Goal: Submit feedback/report problem: Submit feedback/report problem

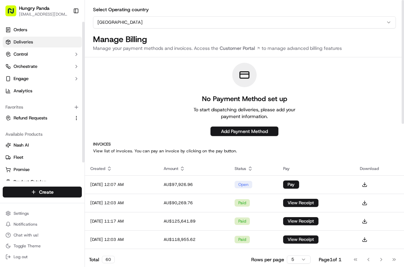
click at [50, 43] on link "Deliveries" at bounding box center [42, 42] width 79 height 11
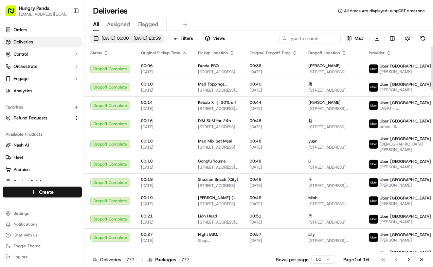
click at [143, 36] on span "[DATE] 00:00 - [DATE] 23:59" at bounding box center [131, 38] width 59 height 6
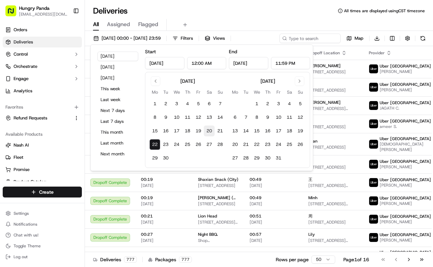
click at [207, 130] on button "20" at bounding box center [209, 131] width 11 height 11
type input "Sep 20, 2025"
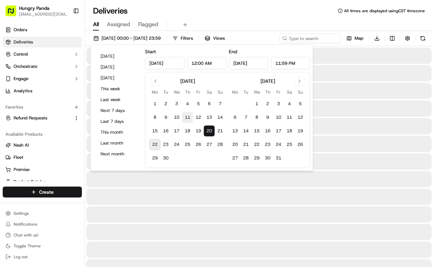
drag, startPoint x: 149, startPoint y: 145, endPoint x: 191, endPoint y: 120, distance: 48.5
click at [149, 145] on button "22" at bounding box center [154, 144] width 11 height 11
type input "Sep 22, 2025"
click at [267, 13] on div "Deliveries All times are displayed using CST timezone" at bounding box center [259, 10] width 348 height 11
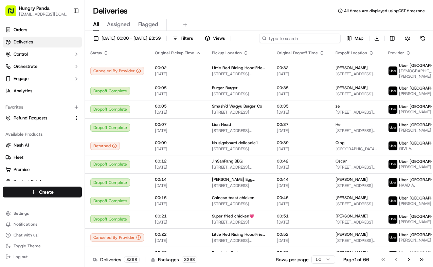
click at [292, 39] on input at bounding box center [300, 39] width 82 height 10
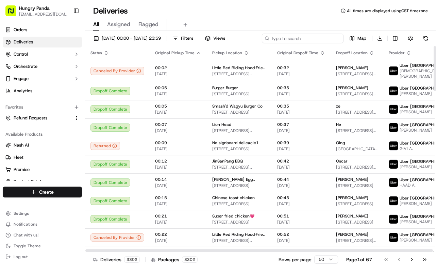
click at [280, 42] on input at bounding box center [303, 39] width 82 height 10
paste input "4765301928152731671619"
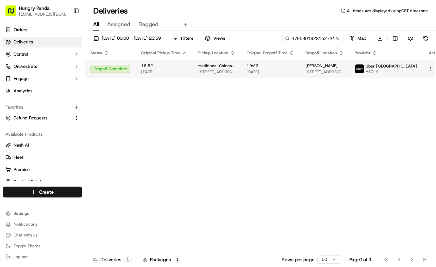
click at [283, 71] on span "[DATE]" at bounding box center [270, 71] width 48 height 5
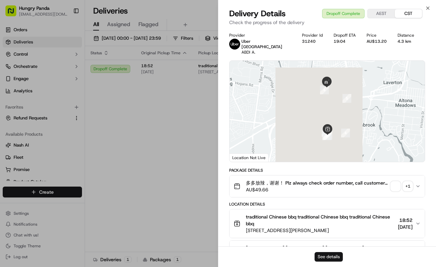
click at [320, 254] on button "See details" at bounding box center [328, 257] width 28 height 10
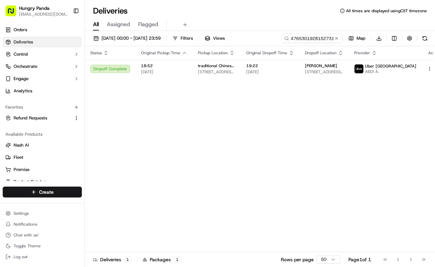
click at [172, 117] on div "Status Original Pickup Time Pickup Location Original Dropoff Time Dropoff Locat…" at bounding box center [266, 149] width 362 height 206
click at [308, 32] on div "20/09/2025 00:00 - 22/09/2025 23:59 Filters Views 4765301928152731671619 Map Do…" at bounding box center [260, 150] width 350 height 238
click at [308, 40] on input "4765301928152731671619" at bounding box center [302, 39] width 82 height 10
paste input "855231513875174648936"
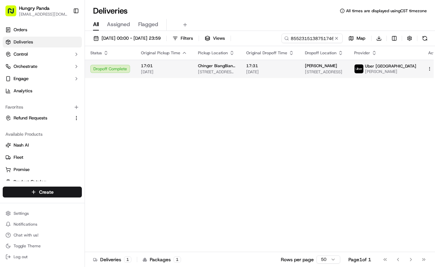
click at [300, 73] on td "17:31 20/09/2025" at bounding box center [270, 69] width 59 height 18
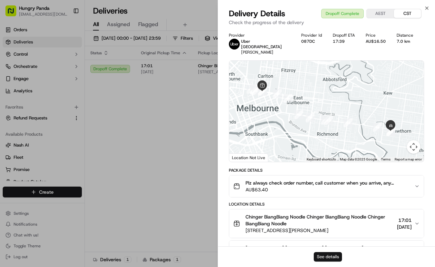
click at [336, 261] on button "See details" at bounding box center [328, 257] width 28 height 10
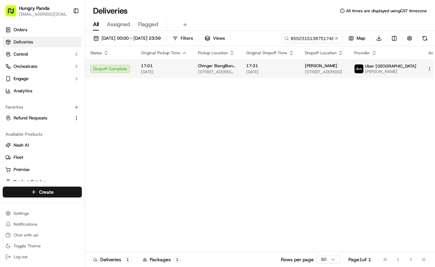
drag, startPoint x: 160, startPoint y: 87, endPoint x: 265, endPoint y: 62, distance: 107.9
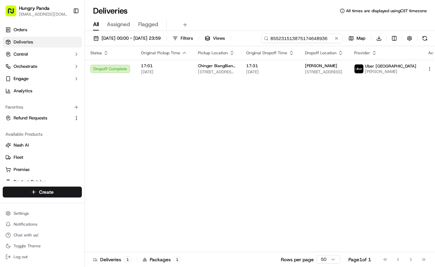
click at [311, 34] on input "855231513875174648936" at bounding box center [302, 39] width 82 height 10
paste input "5357340678853730241815"
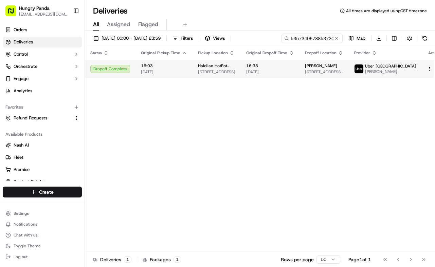
click at [258, 61] on td "16:33 20/09/2025" at bounding box center [270, 69] width 59 height 18
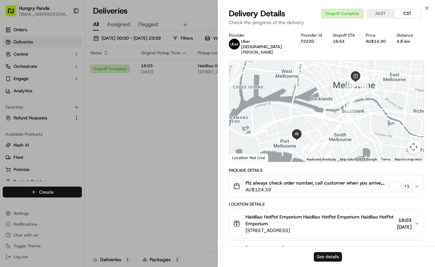
click at [327, 257] on button "See details" at bounding box center [328, 257] width 28 height 10
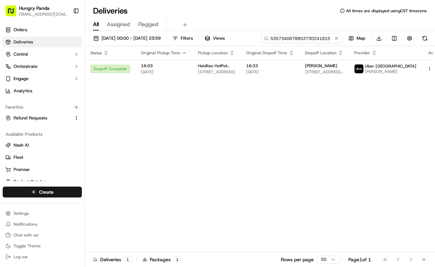
click at [317, 39] on input "5357340678853730241815" at bounding box center [302, 39] width 82 height 10
paste input "1763360058257736001063"
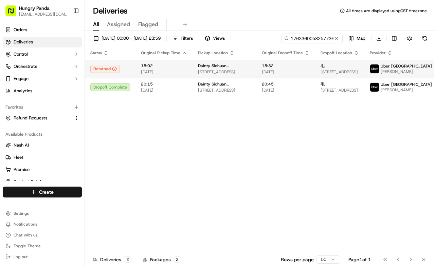
click at [281, 66] on span "18:32" at bounding box center [286, 65] width 48 height 5
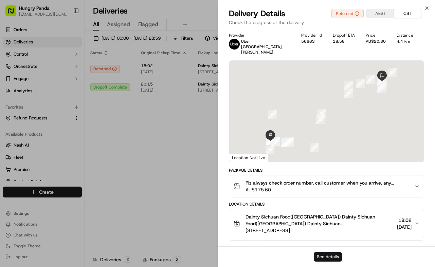
click at [331, 253] on button "See details" at bounding box center [328, 257] width 28 height 10
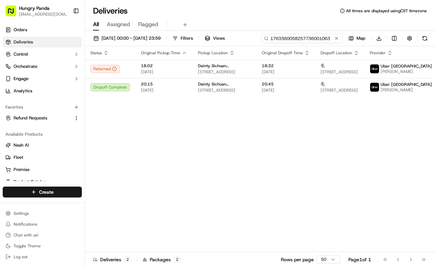
click at [320, 43] on input "1763360058257736001063" at bounding box center [302, 39] width 82 height 10
paste input "368534826815176649377"
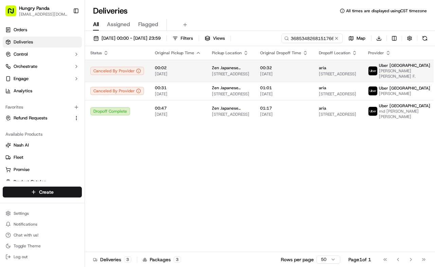
click at [247, 74] on td "Zen Japanese Hawthorn 388 Burwood Rd, Hawthorn VIC 3122, Australia" at bounding box center [231, 71] width 48 height 22
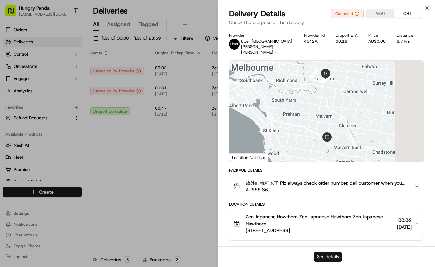
click at [325, 257] on button "See details" at bounding box center [328, 257] width 28 height 10
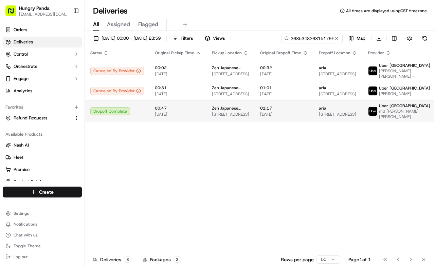
click at [194, 115] on span "[DATE]" at bounding box center [178, 114] width 46 height 5
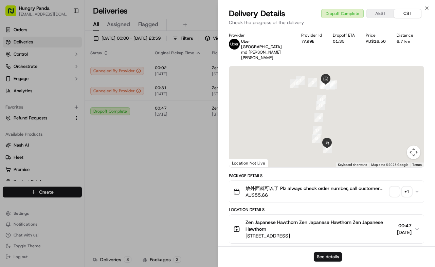
click at [335, 250] on div "See details" at bounding box center [326, 257] width 217 height 21
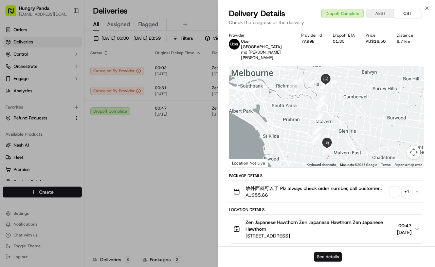
click at [335, 254] on button "See details" at bounding box center [328, 257] width 28 height 10
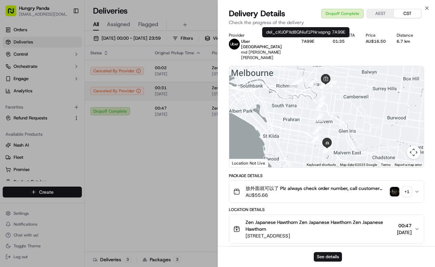
drag, startPoint x: 169, startPoint y: 128, endPoint x: 258, endPoint y: 83, distance: 99.4
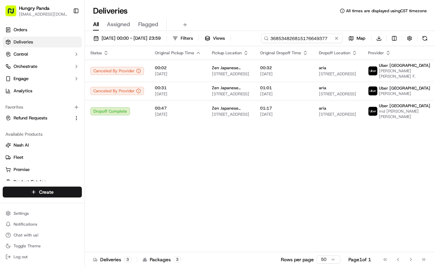
click at [329, 40] on input "368534826815176649377" at bounding box center [302, 39] width 82 height 10
paste input "940948235895473374174"
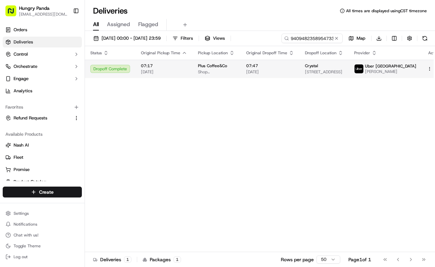
click at [269, 64] on span "07:47" at bounding box center [270, 65] width 48 height 5
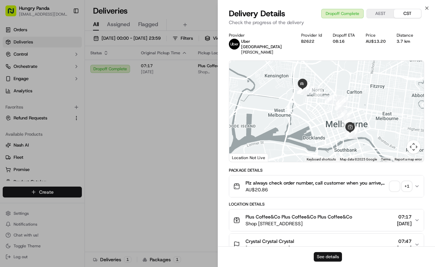
click at [340, 258] on button "See details" at bounding box center [328, 257] width 28 height 10
drag, startPoint x: 165, startPoint y: 139, endPoint x: 255, endPoint y: 88, distance: 103.3
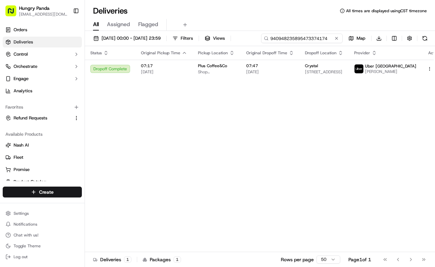
click at [303, 37] on input "940948235895473374174" at bounding box center [302, 39] width 82 height 10
paste input "0674377488650761281485"
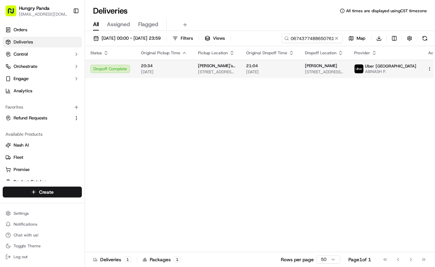
click at [300, 68] on td "21:04 20/09/2025" at bounding box center [270, 69] width 59 height 18
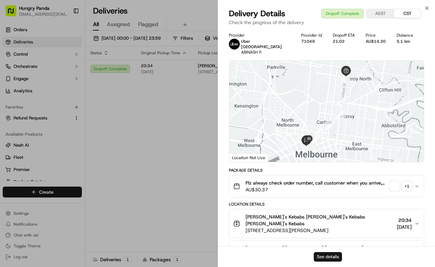
click at [334, 260] on button "See details" at bounding box center [328, 257] width 28 height 10
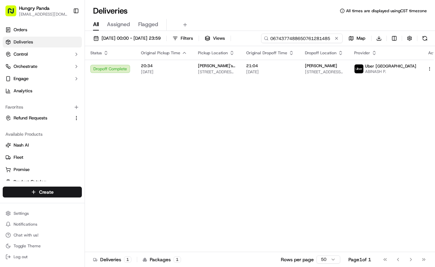
click at [321, 38] on input "0674377488650761281485" at bounding box center [302, 39] width 82 height 10
paste input "971341682825571346336"
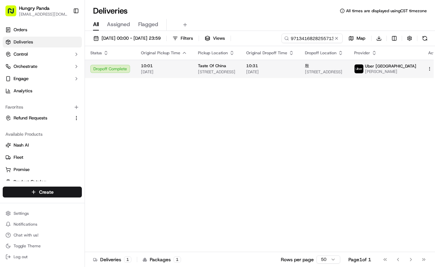
click at [300, 67] on td "10:31 21/09/2025" at bounding box center [270, 69] width 59 height 18
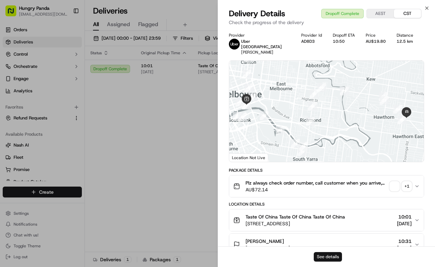
click at [329, 254] on button "See details" at bounding box center [328, 257] width 28 height 10
drag, startPoint x: 156, startPoint y: 122, endPoint x: 161, endPoint y: 118, distance: 6.2
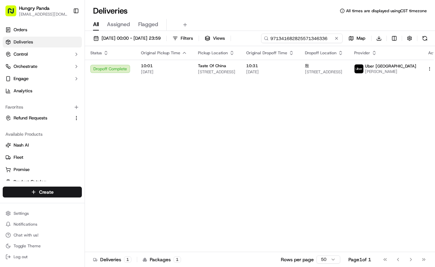
click at [302, 42] on input "971341682825571346336" at bounding box center [302, 39] width 82 height 10
click at [302, 41] on input "971341682825571346336" at bounding box center [302, 39] width 82 height 10
paste input "7631430958354787261002"
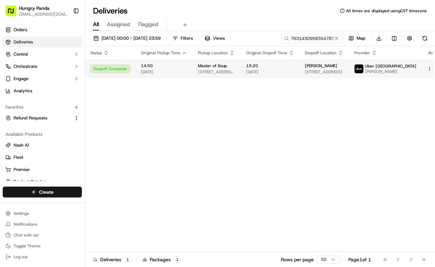
click at [269, 71] on span "21/09/2025" at bounding box center [270, 71] width 48 height 5
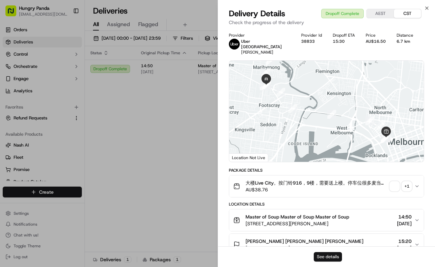
click at [330, 257] on button "See details" at bounding box center [328, 257] width 28 height 10
drag, startPoint x: 155, startPoint y: 131, endPoint x: 282, endPoint y: 66, distance: 143.1
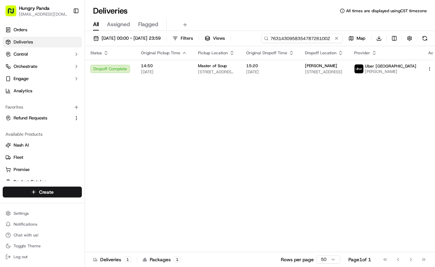
click at [313, 39] on input "7631430958354787261002" at bounding box center [302, 39] width 82 height 10
paste input "9237406398558753251769"
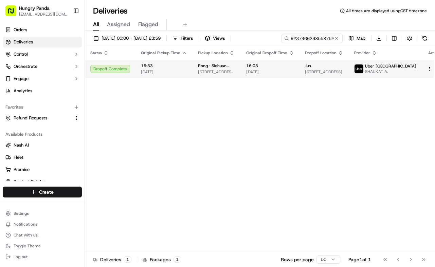
click at [268, 68] on span "16:03" at bounding box center [270, 65] width 48 height 5
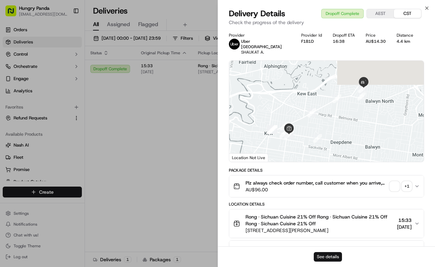
click at [328, 254] on button "See details" at bounding box center [328, 257] width 28 height 10
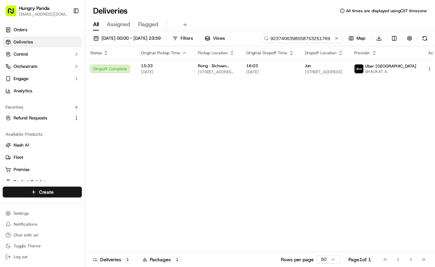
click at [311, 38] on input "9237406398558753251769" at bounding box center [302, 39] width 82 height 10
paste input "634246439815075609972"
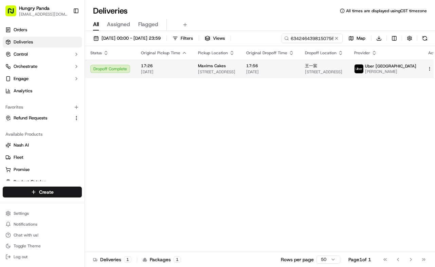
click at [296, 61] on td "17:56 21/09/2025" at bounding box center [270, 69] width 59 height 18
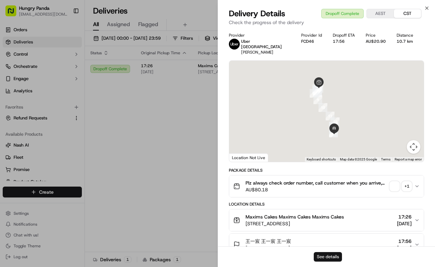
click at [318, 260] on button "See details" at bounding box center [328, 257] width 28 height 10
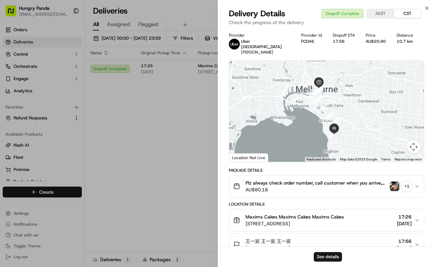
drag, startPoint x: 199, startPoint y: 137, endPoint x: 261, endPoint y: 84, distance: 81.7
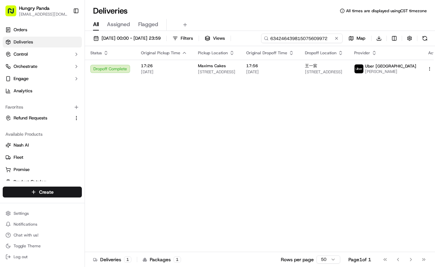
click at [324, 40] on input "634246439815075609972" at bounding box center [302, 39] width 82 height 10
paste input "5826435658054724921637"
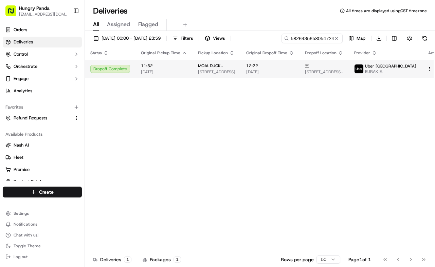
click at [259, 74] on span "21/09/2025" at bounding box center [270, 71] width 48 height 5
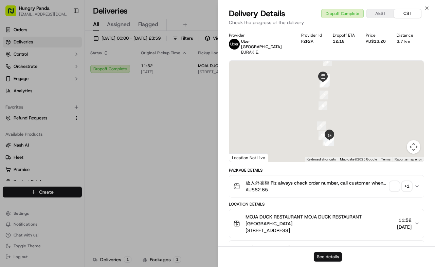
click at [338, 256] on button "See details" at bounding box center [328, 257] width 28 height 10
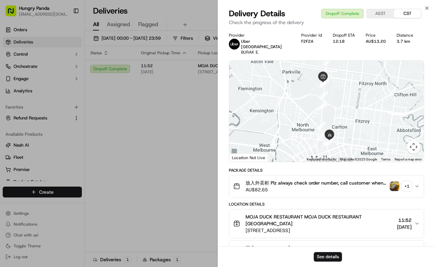
click at [177, 146] on div "Status Original Pickup Time Pickup Location Original Dropoff Time Dropoff Locat…" at bounding box center [266, 149] width 362 height 206
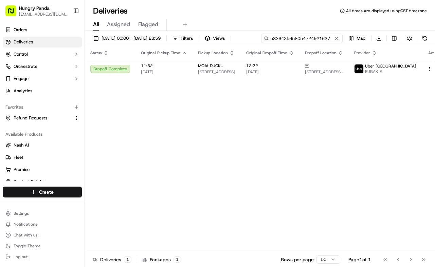
click at [312, 38] on input "5826435658054724921637" at bounding box center [302, 39] width 82 height 10
paste input "720429088553738801795"
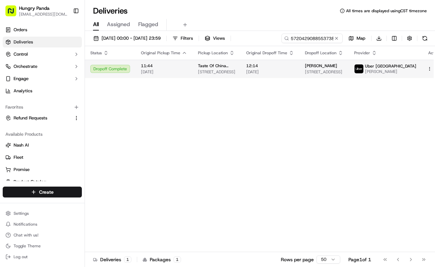
click at [280, 74] on span "21/09/2025" at bounding box center [270, 71] width 48 height 5
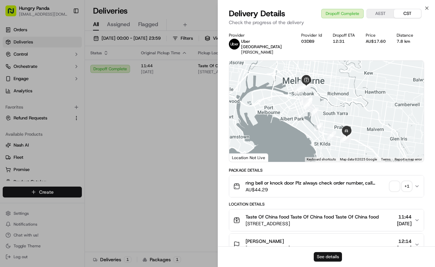
click at [338, 254] on button "See details" at bounding box center [328, 257] width 28 height 10
click at [151, 141] on div "Status Original Pickup Time Pickup Location Original Dropoff Time Dropoff Locat…" at bounding box center [266, 149] width 362 height 206
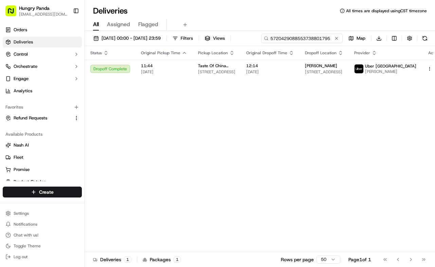
click at [320, 39] on input "5720429088553738801795" at bounding box center [302, 39] width 82 height 10
paste input "421464588352788721800"
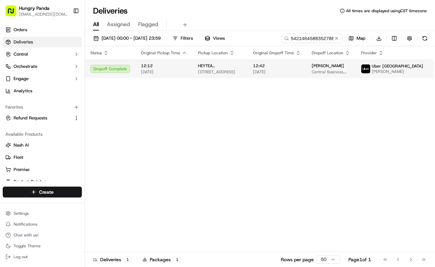
click at [284, 71] on span "21/09/2025" at bounding box center [277, 71] width 48 height 5
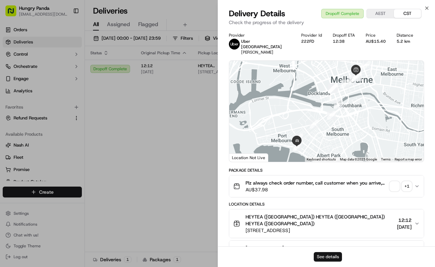
click at [338, 255] on button "See details" at bounding box center [328, 257] width 28 height 10
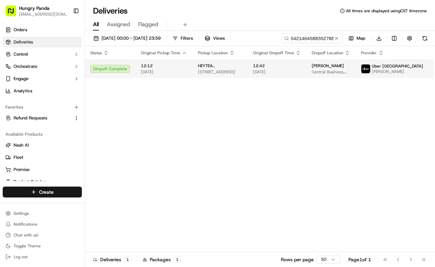
drag, startPoint x: 150, startPoint y: 133, endPoint x: 247, endPoint y: 73, distance: 114.3
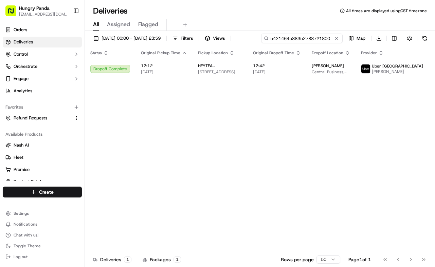
click at [303, 41] on input "5421464588352788721800" at bounding box center [302, 39] width 82 height 10
paste input "934649460865372314692"
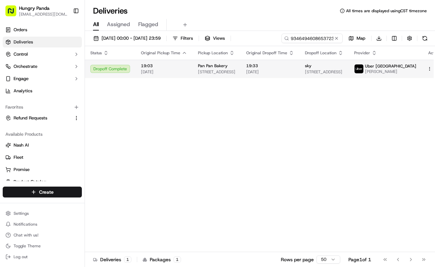
click at [288, 69] on span "21/09/2025" at bounding box center [270, 71] width 48 height 5
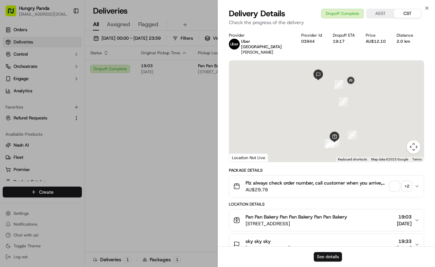
click at [328, 257] on button "See details" at bounding box center [328, 257] width 28 height 10
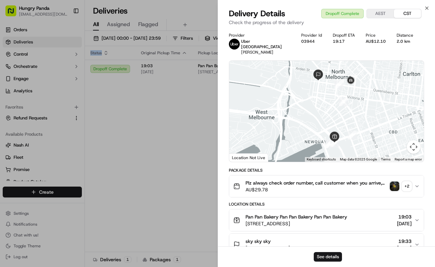
click at [135, 135] on div "Status Original Pickup Time Pickup Location Original Dropoff Time Dropoff Locat…" at bounding box center [266, 149] width 362 height 206
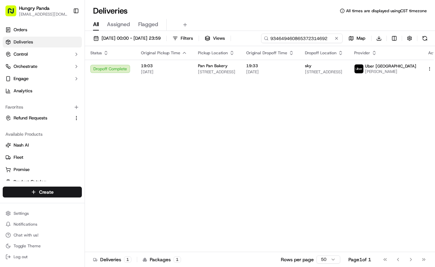
click at [302, 39] on input "934649460865372314692" at bounding box center [302, 39] width 82 height 10
paste input "744342915865872372803"
click at [268, 65] on span "18:30" at bounding box center [270, 65] width 48 height 5
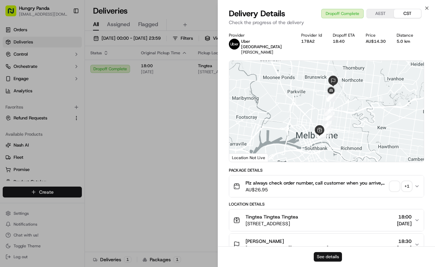
click at [326, 260] on button "See details" at bounding box center [328, 257] width 28 height 10
drag, startPoint x: 142, startPoint y: 120, endPoint x: 184, endPoint y: 104, distance: 44.3
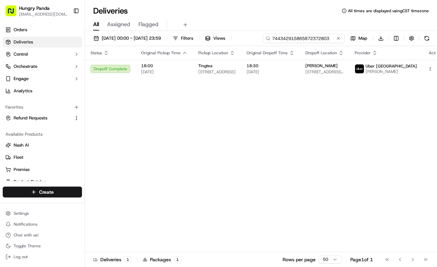
click at [304, 34] on input "744342915865872372803" at bounding box center [304, 39] width 82 height 10
click at [303, 36] on input "744342915865872372803" at bounding box center [304, 39] width 82 height 10
paste input "9255433018059793361489"
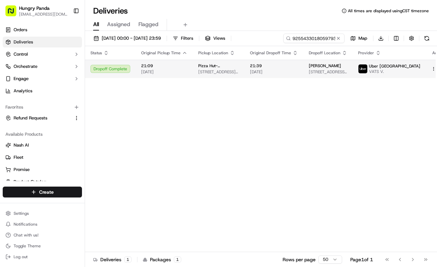
click at [291, 77] on td "21:39 21/09/2025" at bounding box center [273, 69] width 59 height 18
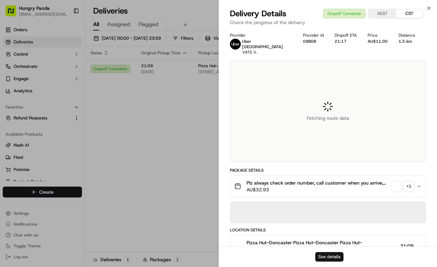
click at [332, 257] on button "See details" at bounding box center [329, 257] width 28 height 10
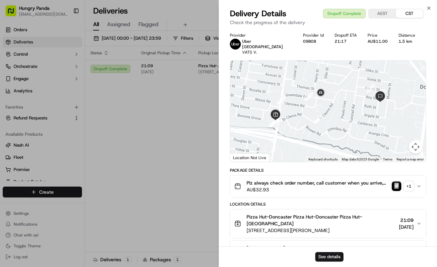
click at [169, 137] on div "Status Original Pickup Time Pickup Location Original Dropoff Time Dropoff Locat…" at bounding box center [268, 149] width 366 height 206
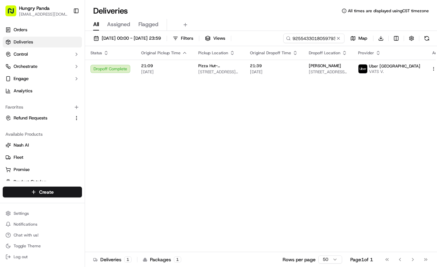
click at [303, 31] on div "All Assigned Flagged" at bounding box center [261, 25] width 352 height 12
click at [304, 39] on input "9255433018059793361489" at bounding box center [304, 39] width 82 height 10
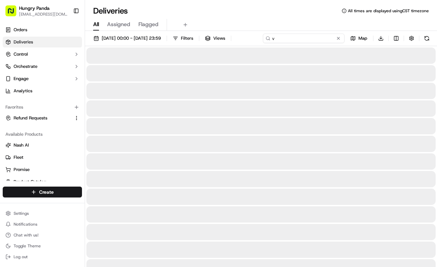
drag, startPoint x: 304, startPoint y: 39, endPoint x: 268, endPoint y: 36, distance: 36.5
click at [268, 36] on div "v" at bounding box center [304, 39] width 82 height 10
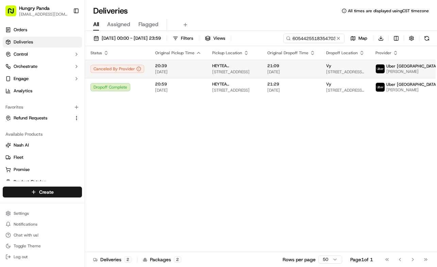
click at [296, 68] on span "21:09" at bounding box center [291, 65] width 48 height 5
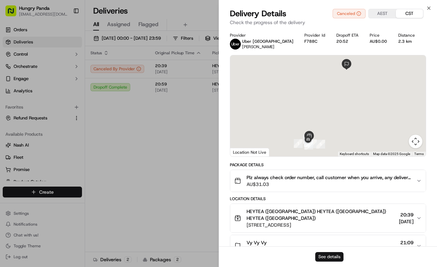
click at [336, 258] on button "See details" at bounding box center [329, 257] width 28 height 10
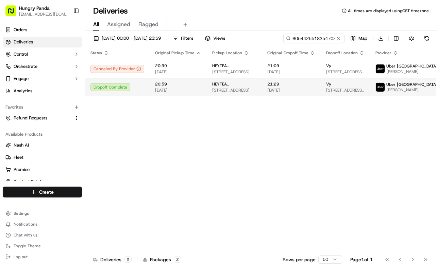
drag, startPoint x: 193, startPoint y: 103, endPoint x: 232, endPoint y: 92, distance: 41.3
click at [233, 92] on span "256 Swanston St, Melbourne VIC 3000, Australia" at bounding box center [234, 90] width 44 height 5
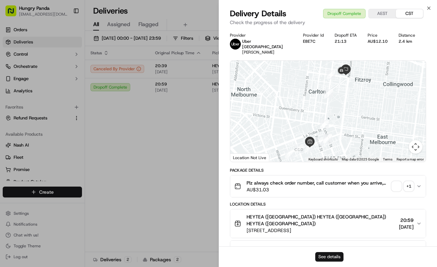
click at [324, 255] on button "See details" at bounding box center [329, 257] width 28 height 10
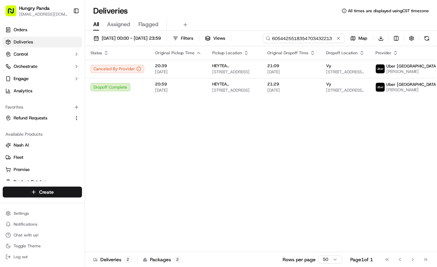
click at [312, 39] on input "6054425518354703432213" at bounding box center [304, 39] width 82 height 10
paste input "077042799875079748127"
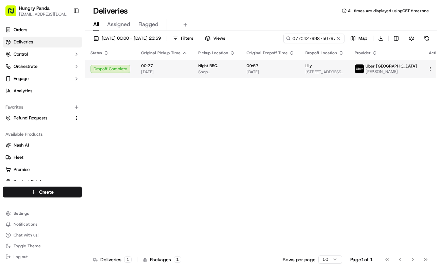
click at [286, 68] on span "00:57" at bounding box center [270, 65] width 48 height 5
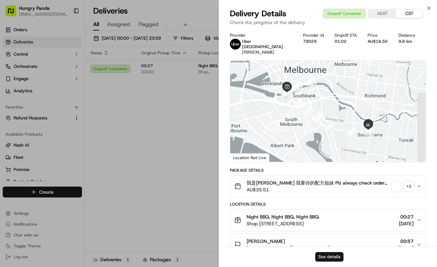
drag, startPoint x: 323, startPoint y: 259, endPoint x: 324, endPoint y: 254, distance: 4.1
click at [323, 258] on button "See details" at bounding box center [329, 257] width 28 height 10
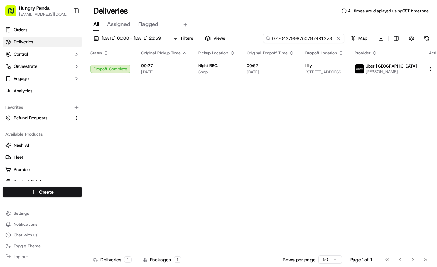
click at [325, 37] on input "0770427998750797481273" at bounding box center [304, 39] width 82 height 10
paste input "8560401528050748841165"
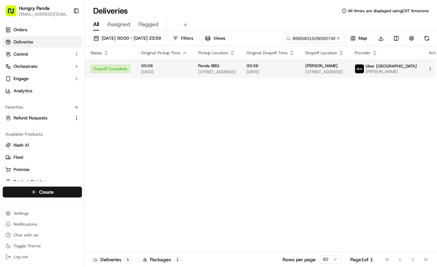
click at [262, 62] on td "00:36 22/09/2025" at bounding box center [270, 69] width 59 height 18
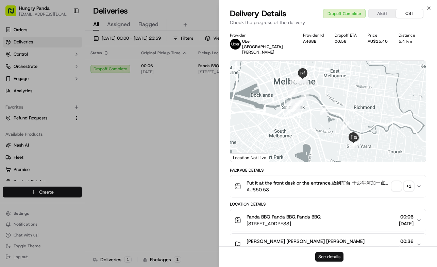
click at [325, 254] on button "See details" at bounding box center [329, 257] width 28 height 10
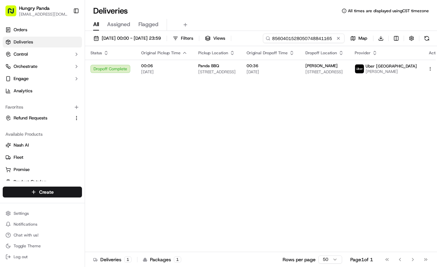
click at [300, 41] on input "8560401528050748841165" at bounding box center [304, 39] width 82 height 10
paste input "6746427588751716952041"
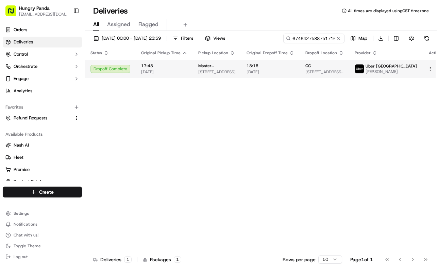
click at [288, 68] on span "18:18" at bounding box center [270, 65] width 48 height 5
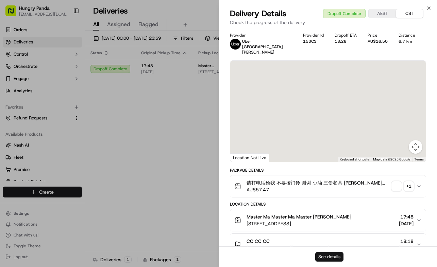
click at [332, 257] on button "See details" at bounding box center [329, 257] width 28 height 10
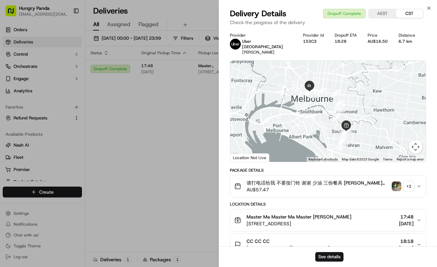
drag, startPoint x: 141, startPoint y: 116, endPoint x: 149, endPoint y: 111, distance: 9.6
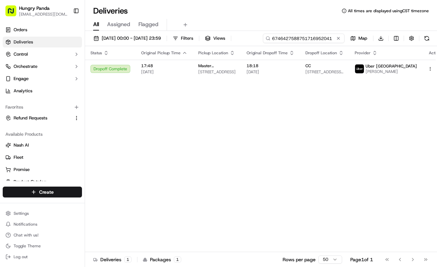
click at [322, 38] on input "6746427588751716952041" at bounding box center [304, 39] width 82 height 10
paste input "86974098188557191416"
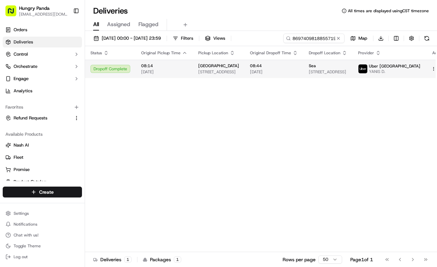
click at [277, 63] on span "08:44" at bounding box center [274, 65] width 48 height 5
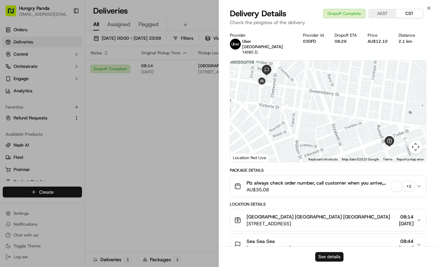
click at [335, 259] on button "See details" at bounding box center [329, 257] width 28 height 10
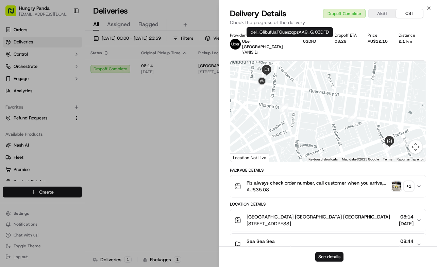
click at [221, 81] on div "Provider Uber Australia YANIS D. Provider Id 03DFD Dropoff ETA 08:29 Price AU$1…" at bounding box center [328, 235] width 218 height 412
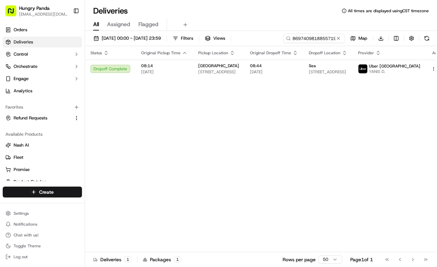
drag, startPoint x: 200, startPoint y: 87, endPoint x: 267, endPoint y: 48, distance: 77.8
click at [302, 37] on input "869740981885571914161" at bounding box center [304, 39] width 82 height 10
paste input "969345577835472619428"
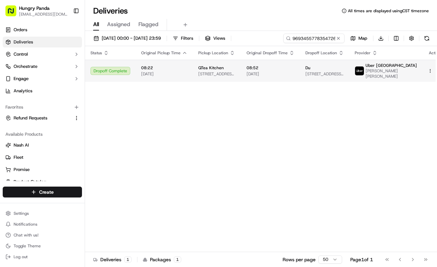
click at [288, 76] on span "22/09/2025" at bounding box center [270, 73] width 48 height 5
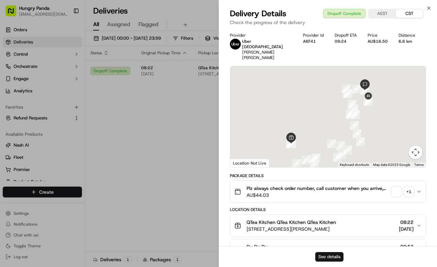
click at [340, 255] on button "See details" at bounding box center [329, 257] width 28 height 10
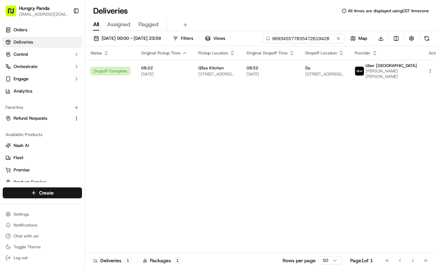
click at [318, 36] on input "969345577835472619428" at bounding box center [304, 39] width 82 height 10
paste input "680853015875772565115"
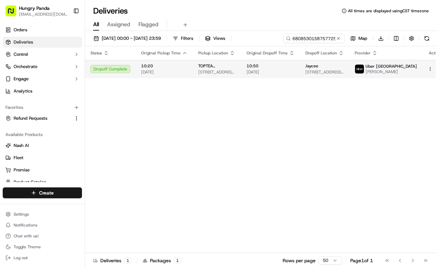
click at [295, 75] on td "10:50 22/09/2025" at bounding box center [270, 69] width 59 height 18
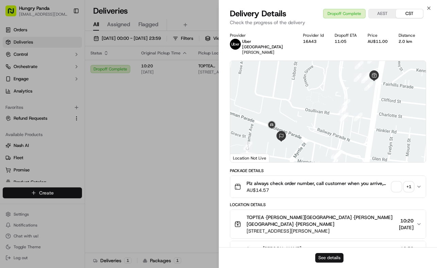
click at [327, 254] on button "See details" at bounding box center [329, 258] width 28 height 10
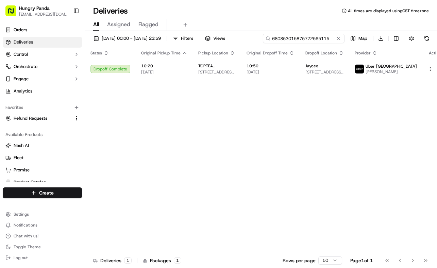
click at [307, 36] on input "680853015875772565115" at bounding box center [304, 39] width 82 height 10
paste input "021353342875673572490"
click at [289, 71] on span "22/09/2025" at bounding box center [270, 71] width 48 height 5
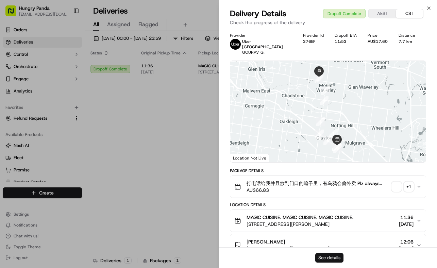
click at [323, 255] on button "See details" at bounding box center [329, 258] width 28 height 10
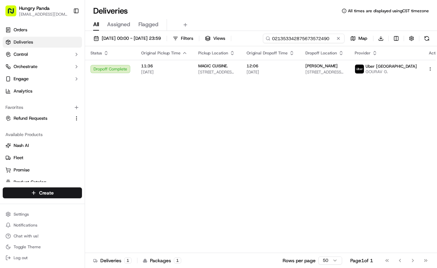
click at [322, 40] on input "021353342875673572490" at bounding box center [304, 39] width 82 height 10
paste input "971459765865978475358"
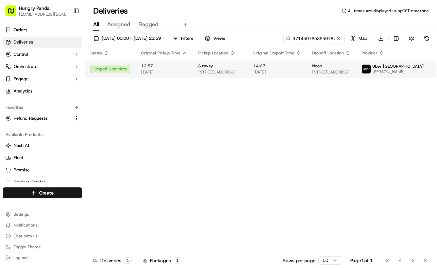
click at [288, 71] on span "22/09/2025" at bounding box center [277, 71] width 48 height 5
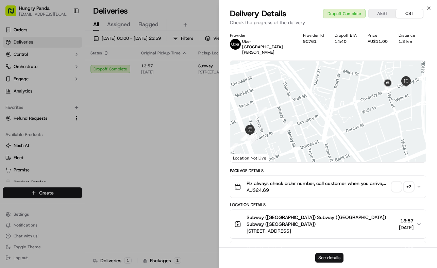
click at [326, 259] on button "See details" at bounding box center [329, 258] width 28 height 10
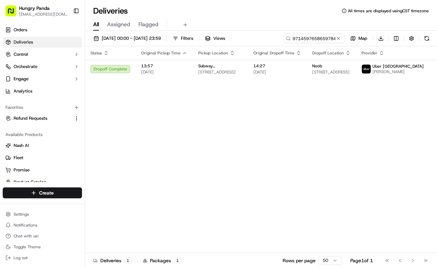
drag, startPoint x: 189, startPoint y: 94, endPoint x: 272, endPoint y: 54, distance: 92.9
click at [317, 36] on input "971459765865978475358" at bounding box center [304, 39] width 82 height 10
paste input "172750502815072099817"
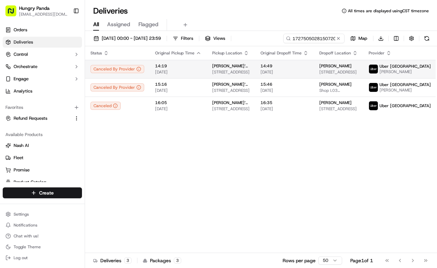
click at [275, 69] on span "22/09/2025" at bounding box center [284, 71] width 48 height 5
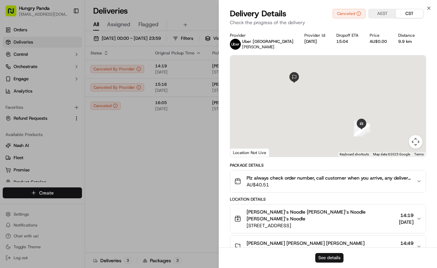
click at [331, 257] on button "See details" at bounding box center [329, 258] width 28 height 10
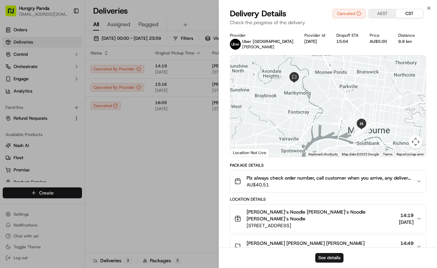
drag, startPoint x: 172, startPoint y: 96, endPoint x: 277, endPoint y: 54, distance: 113.4
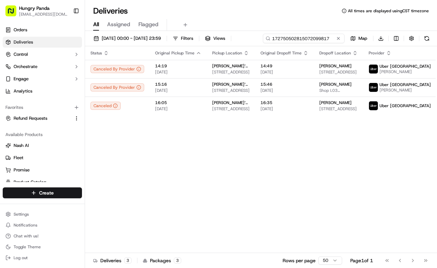
click at [316, 36] on input "172750502815072099817" at bounding box center [304, 39] width 82 height 10
paste input "9683437728950740441858"
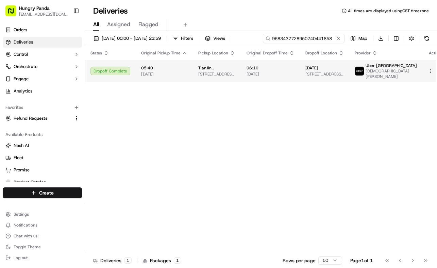
type input "9683437728950740441858"
click at [282, 66] on span "06:10" at bounding box center [270, 67] width 48 height 5
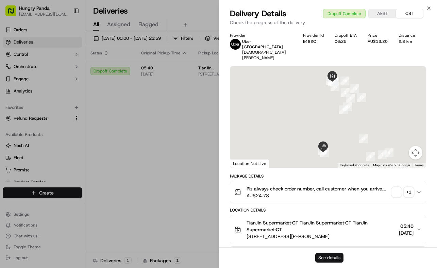
click at [326, 259] on button "See details" at bounding box center [329, 258] width 28 height 10
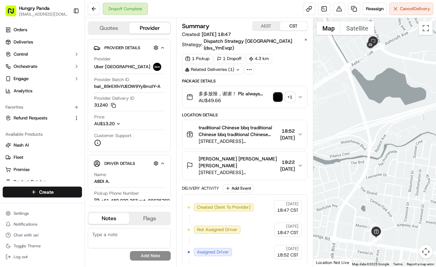
click at [279, 92] on img "button" at bounding box center [278, 97] width 10 height 10
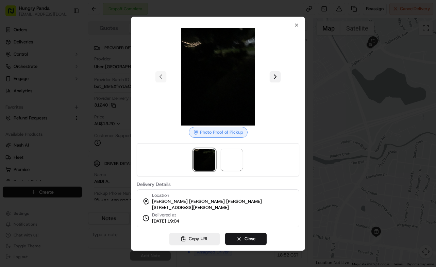
click at [276, 78] on button at bounding box center [274, 76] width 11 height 11
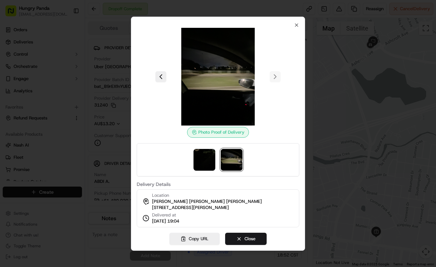
click at [325, 89] on div at bounding box center [218, 133] width 436 height 267
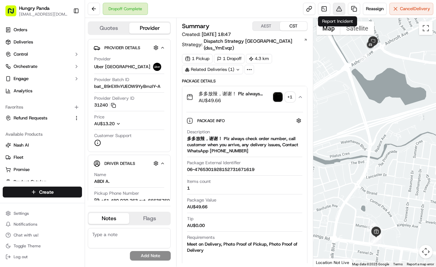
click at [338, 8] on button at bounding box center [339, 9] width 12 height 12
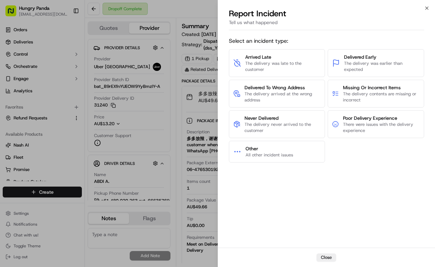
drag, startPoint x: 205, startPoint y: 109, endPoint x: 233, endPoint y: 104, distance: 28.7
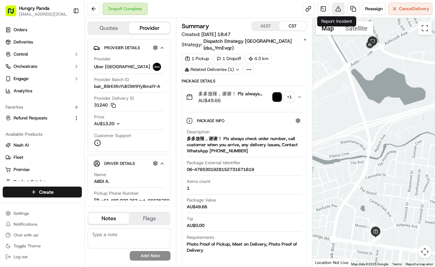
click at [334, 7] on button at bounding box center [338, 9] width 12 height 12
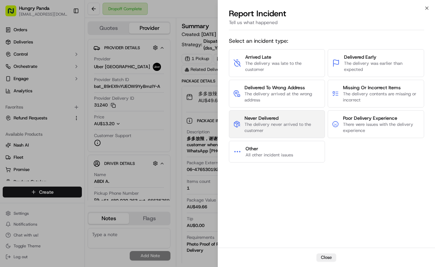
click at [276, 123] on span "The delivery never arrived to the customer" at bounding box center [283, 128] width 76 height 12
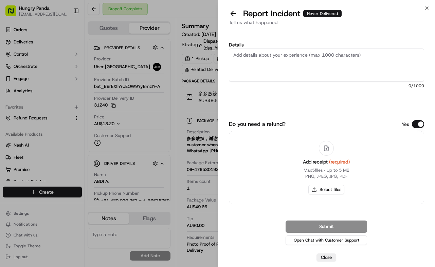
click at [316, 50] on textarea "Details" at bounding box center [327, 65] width 196 height 33
paste textarea "The customer reported that they did not receive the meal and the driver had los…"
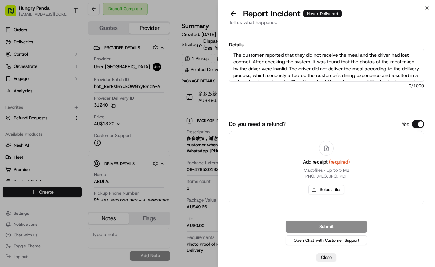
scroll to position [11, 0]
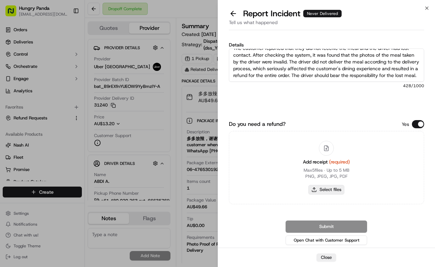
type textarea "The customer reported that they did not receive the meal and the driver had los…"
click at [339, 186] on button "Select files" at bounding box center [326, 190] width 36 height 10
type input "C:\fakepath\1.jpg"
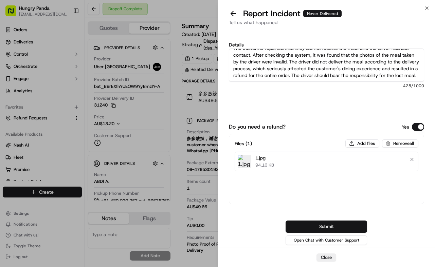
click at [335, 228] on button "Submit" at bounding box center [327, 227] width 82 height 12
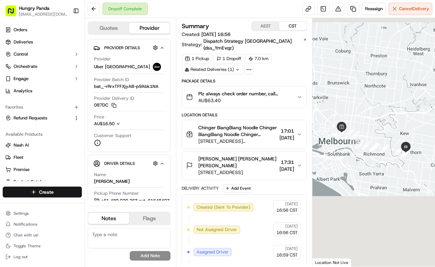
click at [302, 87] on button "Plz always check order number, call customer when you arrive, any delivery issu…" at bounding box center [244, 97] width 124 height 22
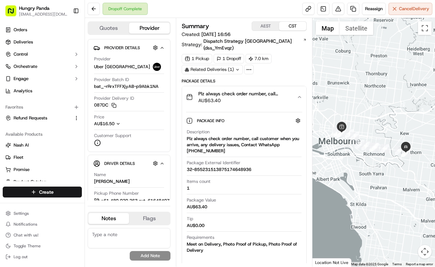
click at [290, 97] on span "AU$63.40" at bounding box center [244, 100] width 93 height 7
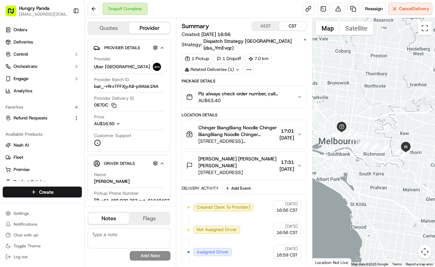
click at [283, 55] on div "1 Pickup 1 Dropoff 7.0 km Related Deliveries (1)" at bounding box center [244, 64] width 125 height 20
click at [290, 69] on div "Summary AEST CST Created: 20/09/2025 16:56 Strategy: Dispatch Strategy Australi…" at bounding box center [244, 221] width 125 height 401
click at [299, 87] on button "Plz always check order number, call customer when you arrive, any delivery issu…" at bounding box center [244, 97] width 124 height 22
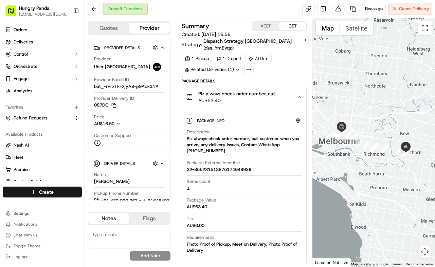
click at [267, 29] on button "AEST" at bounding box center [265, 26] width 27 height 9
click at [292, 26] on button "CST" at bounding box center [292, 26] width 27 height 9
click at [307, 58] on div "Summary AEST CST Created: 20/09/2025 16:56 Strategy: Dispatch Strategy Australi…" at bounding box center [244, 142] width 137 height 249
click at [340, 9] on button at bounding box center [338, 9] width 12 height 12
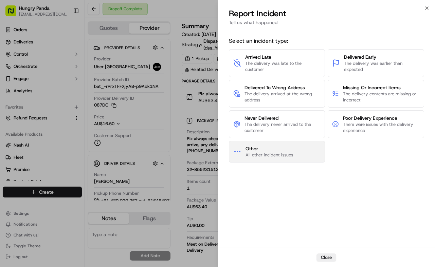
click at [275, 144] on button "Other All other incident issues" at bounding box center [277, 152] width 96 height 22
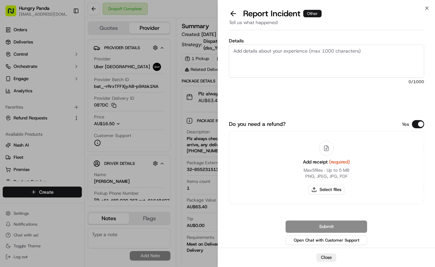
click at [323, 52] on textarea "Details" at bounding box center [327, 61] width 196 height 33
paste textarea "For this order, the customer reported that they did not receive the food. The d…"
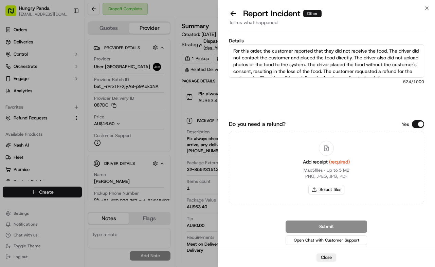
scroll to position [17, 0]
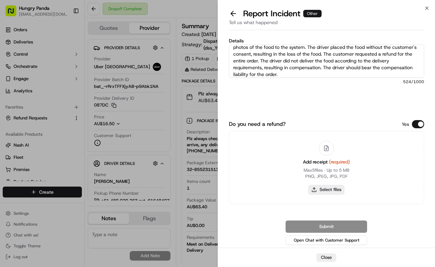
type textarea "For this order, the customer reported that they did not receive the food. The d…"
click at [328, 192] on button "Select files" at bounding box center [326, 190] width 36 height 10
type input "C:\fakepath\2.jpg"
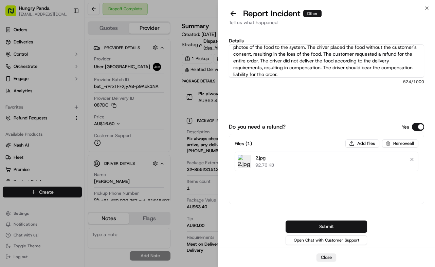
click at [344, 226] on button "Submit" at bounding box center [327, 227] width 82 height 12
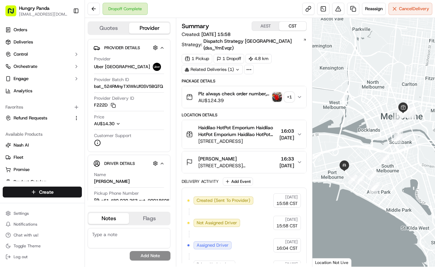
drag, startPoint x: 300, startPoint y: 92, endPoint x: 427, endPoint y: 58, distance: 131.8
click at [300, 94] on icon "button" at bounding box center [299, 96] width 5 height 5
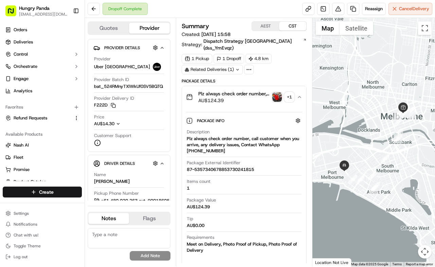
click at [276, 92] on img "button" at bounding box center [277, 97] width 10 height 10
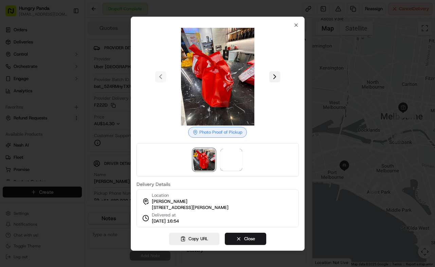
click at [273, 71] on button at bounding box center [274, 76] width 11 height 11
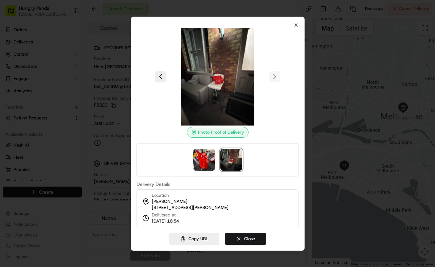
click at [317, 61] on div at bounding box center [217, 133] width 435 height 267
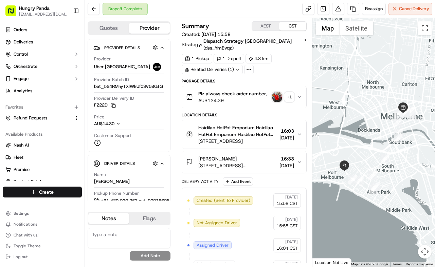
click at [280, 93] on img "button" at bounding box center [277, 97] width 10 height 10
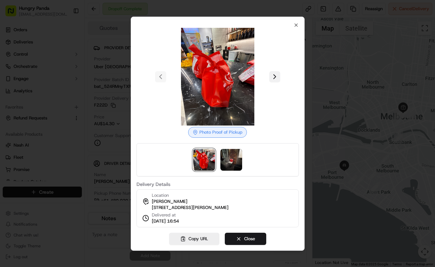
click at [278, 74] on button at bounding box center [274, 76] width 11 height 11
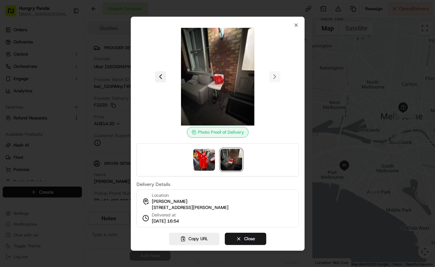
click at [161, 71] on button at bounding box center [160, 76] width 11 height 11
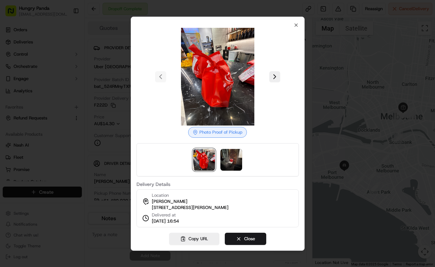
click at [336, 61] on div at bounding box center [217, 133] width 435 height 267
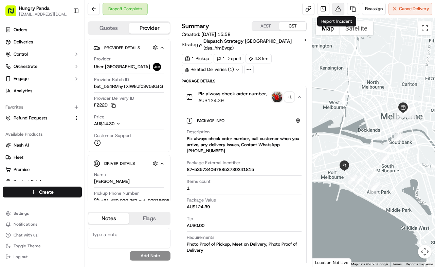
click at [339, 7] on button at bounding box center [338, 9] width 12 height 12
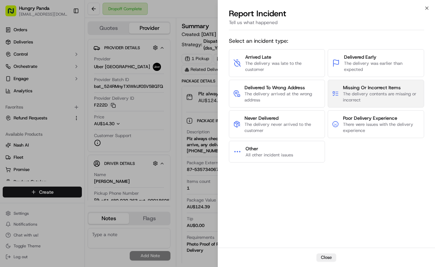
click at [382, 93] on span "The delivery contents are missing or incorrect" at bounding box center [381, 97] width 77 height 12
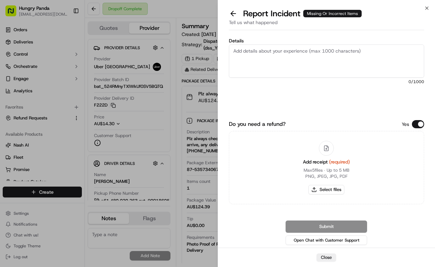
click at [374, 56] on textarea "Details" at bounding box center [327, 61] width 196 height 33
paste textarea "The customer reported that the order was incorrect. As shown in the picture, th…"
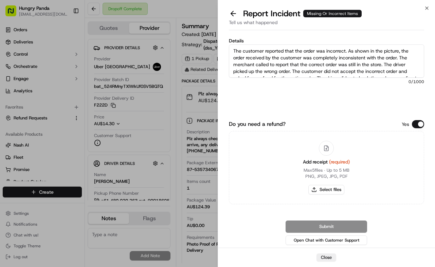
scroll to position [24, 0]
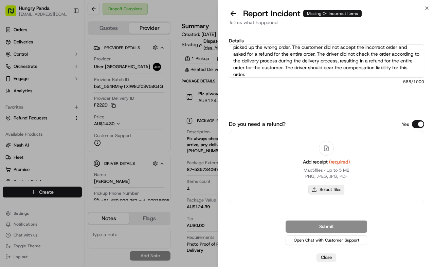
type textarea "The customer reported that the order was incorrect. As shown in the picture, th…"
click at [335, 189] on button "Select files" at bounding box center [326, 190] width 36 height 10
type input "C:\fakepath\错餐.jpg"
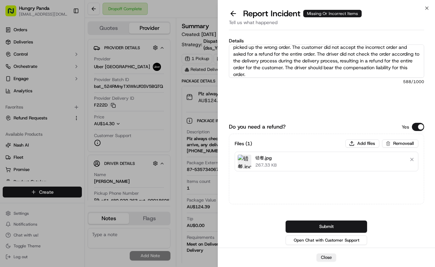
drag, startPoint x: 337, startPoint y: 116, endPoint x: 343, endPoint y: 123, distance: 9.0
click at [337, 116] on div "Details The customer reported that the order was incorrect. As shown in the pic…" at bounding box center [327, 77] width 196 height 78
click at [348, 222] on button "Submit" at bounding box center [327, 227] width 82 height 12
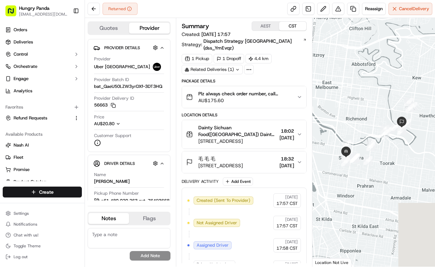
click at [302, 78] on div "Package Details" at bounding box center [244, 80] width 125 height 5
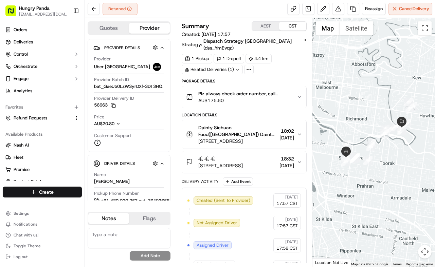
drag, startPoint x: 301, startPoint y: 89, endPoint x: 420, endPoint y: 63, distance: 121.8
click at [301, 94] on icon "button" at bounding box center [299, 96] width 5 height 5
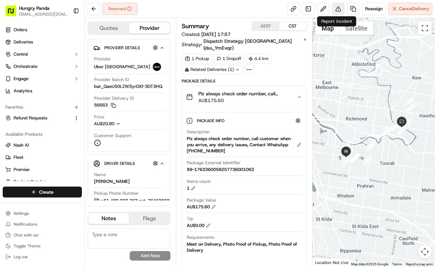
click at [332, 7] on button at bounding box center [338, 9] width 12 height 12
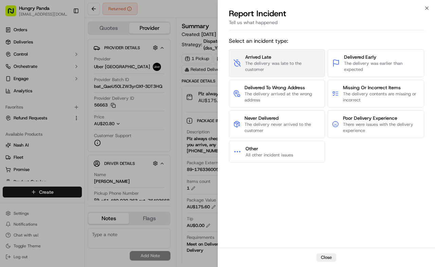
click at [282, 67] on span "The delivery was late to the customer" at bounding box center [282, 66] width 75 height 12
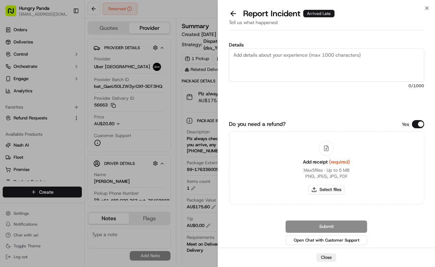
click at [300, 51] on textarea "Details" at bounding box center [327, 65] width 196 height 33
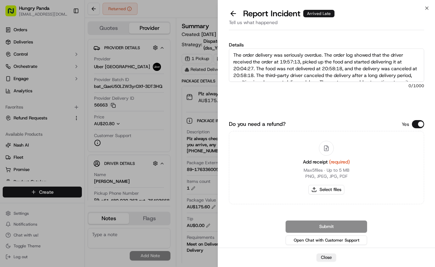
scroll to position [38, 0]
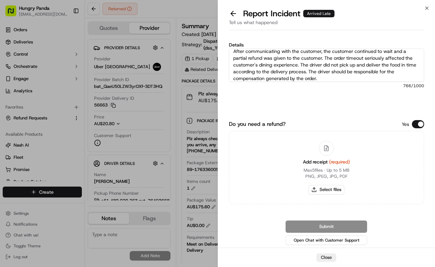
type textarea "The order delivery was seriously overdue. The order log showed that the driver …"
click at [330, 188] on button "Select files" at bounding box center [326, 190] width 36 height 10
type input "C:\fakepath\4.jpg"
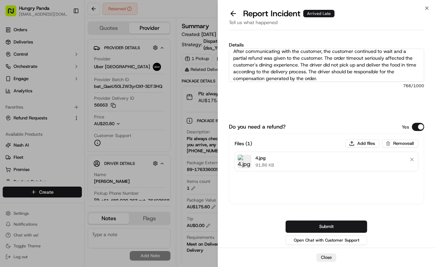
click at [328, 233] on div "Submit Open Chat with Customer Support" at bounding box center [327, 234] width 196 height 26
click at [330, 229] on button "Submit" at bounding box center [327, 227] width 82 height 12
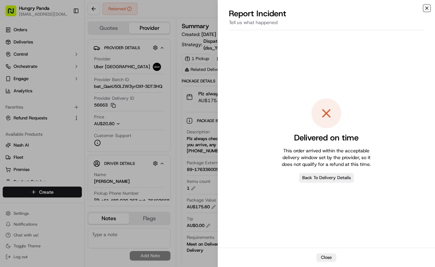
click at [426, 7] on icon "button" at bounding box center [427, 8] width 3 height 3
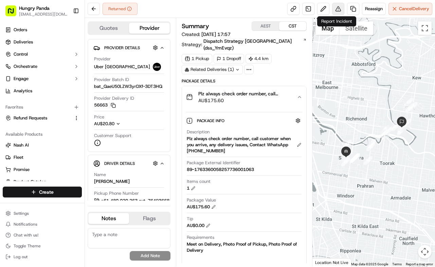
click at [339, 8] on button at bounding box center [338, 9] width 12 height 12
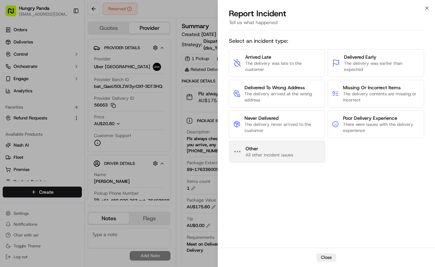
click at [287, 155] on span "All other incident issues" at bounding box center [270, 155] width 48 height 6
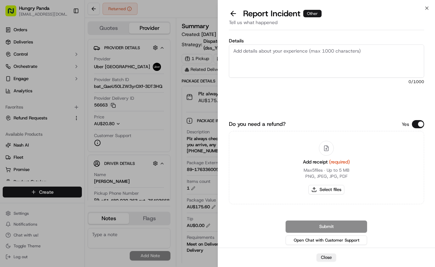
click at [328, 58] on textarea "Details" at bounding box center [327, 61] width 196 height 33
paste textarea "The order delivery was seriously overdue. The order log showed that the driver …"
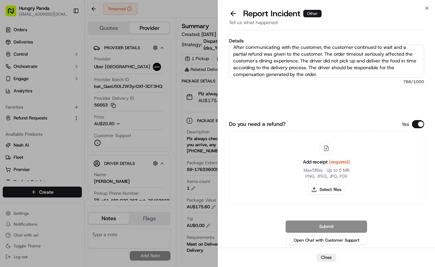
type textarea "The order delivery was seriously overdue. The order log showed that the driver …"
click at [339, 195] on div "Add receipt (required) Max 5 files ∙ Up to 5 MB PNG, JPEG, JPG, PDF Select files" at bounding box center [327, 168] width 58 height 62
click at [339, 192] on button "Select files" at bounding box center [326, 190] width 36 height 10
type input "C:\fakepath\4.jpg"
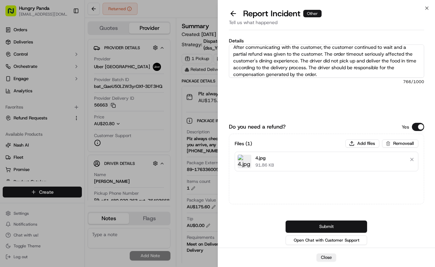
click at [325, 224] on button "Submit" at bounding box center [327, 227] width 82 height 12
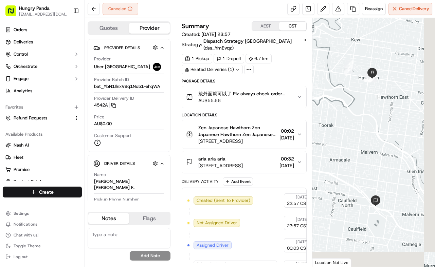
click at [297, 86] on button "放外面就可以了 Plz always check order number, call customer when you arrive, any deliv…" at bounding box center [244, 97] width 124 height 22
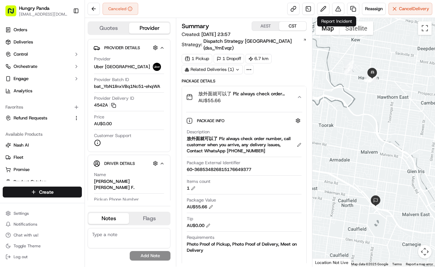
click at [332, 17] on div "Report Incident Report Incident" at bounding box center [336, 21] width 39 height 10
click at [336, 13] on button at bounding box center [338, 9] width 12 height 12
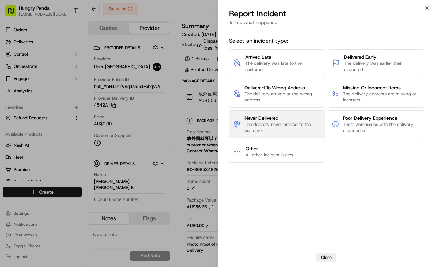
click at [283, 126] on span "The delivery never arrived to the customer" at bounding box center [283, 128] width 76 height 12
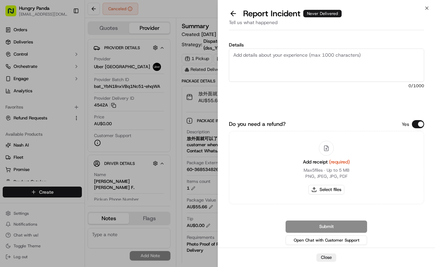
click at [309, 74] on textarea "Details" at bounding box center [327, 65] width 196 height 33
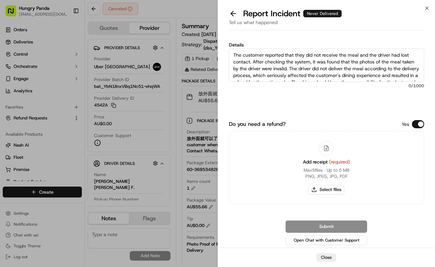
scroll to position [11, 0]
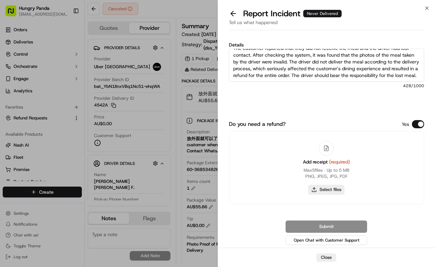
type textarea "The customer reported that they did not receive the meal and the driver had los…"
click at [321, 186] on button "Select files" at bounding box center [326, 190] width 36 height 10
type input "C:\fakepath\5.jpg"
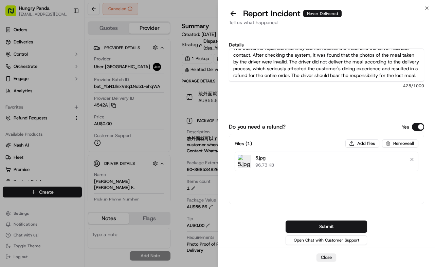
click at [349, 226] on button "Submit" at bounding box center [327, 227] width 82 height 12
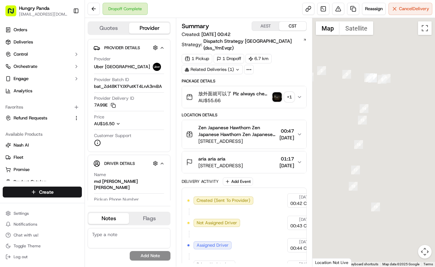
click at [273, 92] on img "button" at bounding box center [277, 97] width 10 height 10
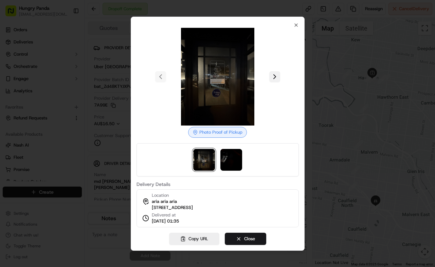
click at [275, 74] on button at bounding box center [274, 76] width 11 height 11
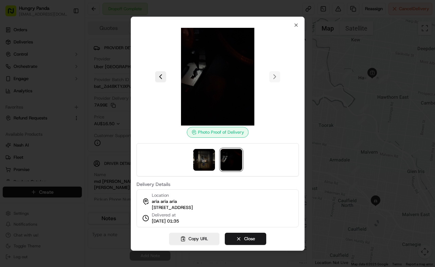
click at [338, 73] on div at bounding box center [217, 133] width 435 height 267
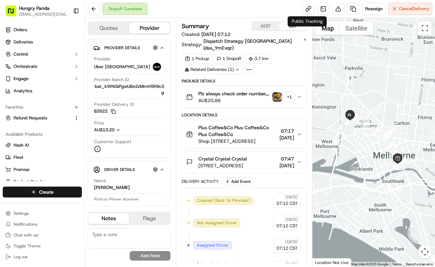
click at [303, 86] on button "Plz always check order number, call customer when you arrive, any delivery issu…" at bounding box center [244, 97] width 124 height 22
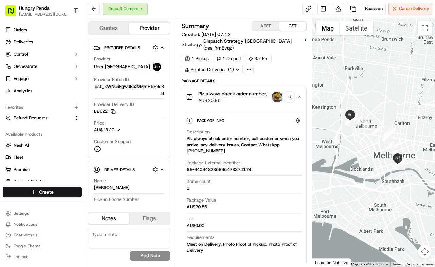
click at [275, 92] on img "button" at bounding box center [277, 97] width 10 height 10
click at [275, 89] on body "Hungry Panda [EMAIL_ADDRESS][DOMAIN_NAME] Toggle Sidebar Orders Deliveries Cont…" at bounding box center [217, 133] width 435 height 267
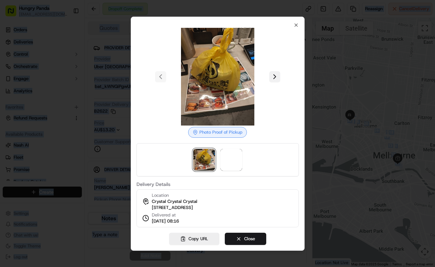
click at [271, 76] on button at bounding box center [274, 76] width 11 height 11
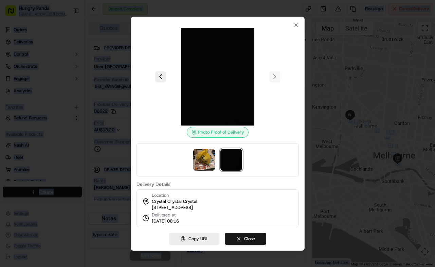
click at [330, 86] on div at bounding box center [217, 133] width 435 height 267
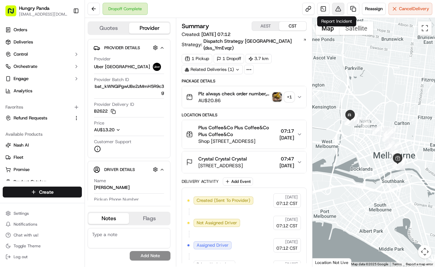
click at [336, 9] on button at bounding box center [338, 9] width 12 height 12
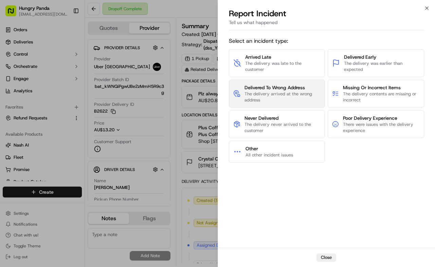
click at [278, 92] on span "The delivery arrived at the wrong address" at bounding box center [283, 97] width 76 height 12
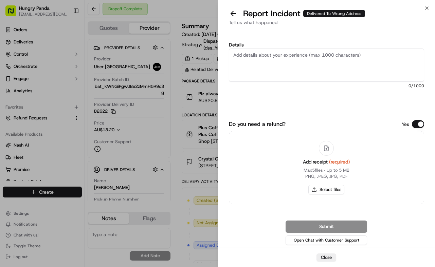
click at [297, 67] on textarea "Details" at bounding box center [327, 65] width 196 height 33
paste textarea "The customer reported that they did not receive the meal and the driver had los…"
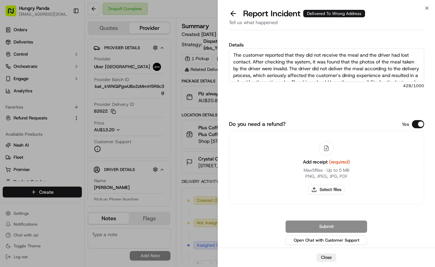
scroll to position [11, 0]
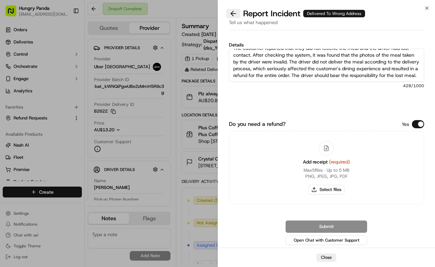
type textarea "The customer reported that they did not receive the meal and the driver had los…"
click at [235, 16] on button at bounding box center [233, 14] width 14 height 10
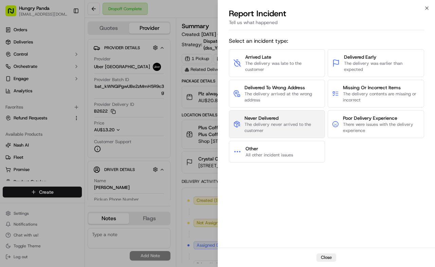
click at [290, 127] on span "The delivery never arrived to the customer" at bounding box center [283, 128] width 76 height 12
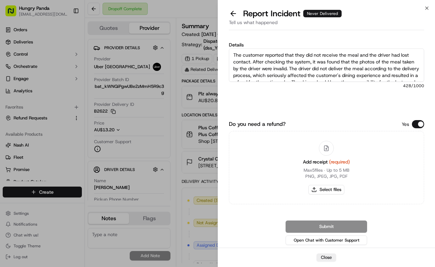
click at [303, 65] on textarea "The customer reported that they did not receive the meal and the driver had los…" at bounding box center [327, 65] width 196 height 33
click at [337, 184] on div "Add receipt (required) Max 5 files ∙ Up to 5 MB PNG, JPEG, JPG, PDF Select files" at bounding box center [327, 168] width 58 height 62
click at [337, 187] on button "Select files" at bounding box center [326, 190] width 36 height 10
type input "C:\fakepath\6.jpg"
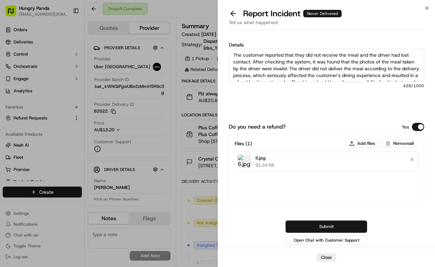
click at [347, 224] on button "Submit" at bounding box center [327, 227] width 82 height 12
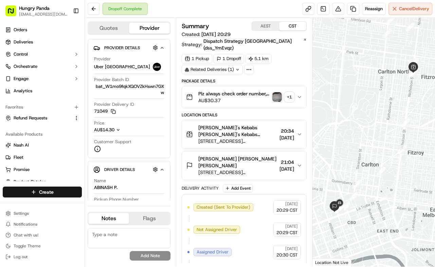
click at [303, 86] on button "Plz always check order number, call customer when you arrive, any delivery issu…" at bounding box center [244, 97] width 124 height 22
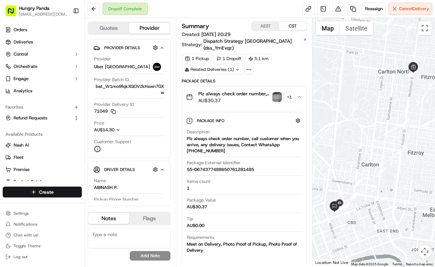
click at [279, 93] on img "button" at bounding box center [277, 97] width 10 height 10
click at [279, 93] on body "Hungry Panda [EMAIL_ADDRESS][DOMAIN_NAME] Toggle Sidebar Orders Deliveries Cont…" at bounding box center [217, 133] width 435 height 267
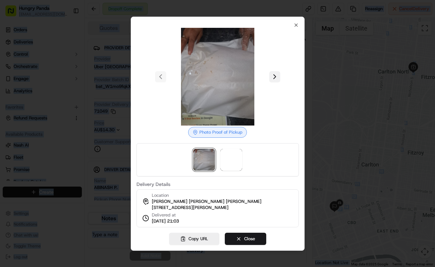
click at [280, 75] on button at bounding box center [274, 76] width 11 height 11
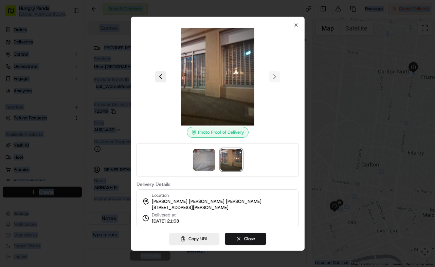
click at [332, 108] on div at bounding box center [217, 133] width 435 height 267
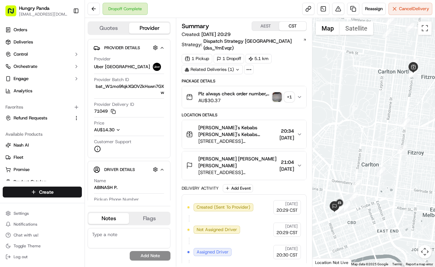
click at [293, 66] on div "1 Pickup 1 Dropoff 5.1 km Related Deliveries (1)" at bounding box center [244, 64] width 125 height 20
click at [277, 92] on img "button" at bounding box center [277, 97] width 10 height 10
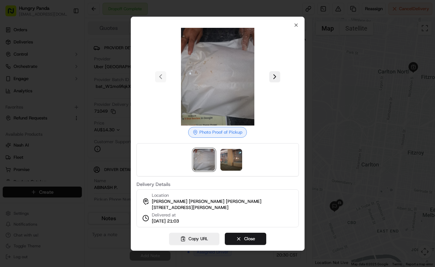
click at [264, 70] on img at bounding box center [218, 77] width 98 height 98
click at [276, 72] on button at bounding box center [274, 76] width 11 height 11
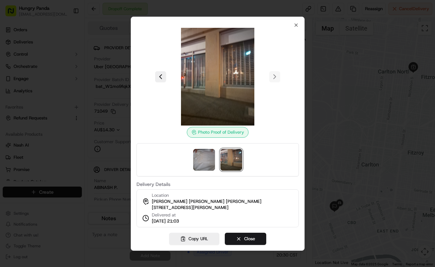
click at [340, 75] on div at bounding box center [217, 133] width 435 height 267
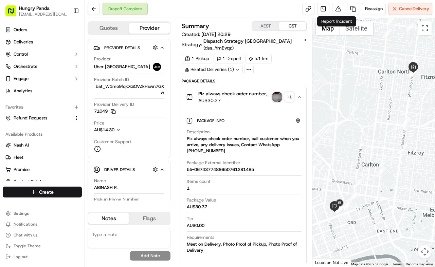
click at [340, 1] on div "Dropoff Complete Reassign Cancel Delivery" at bounding box center [260, 9] width 350 height 18
click at [340, 5] on button at bounding box center [338, 9] width 12 height 12
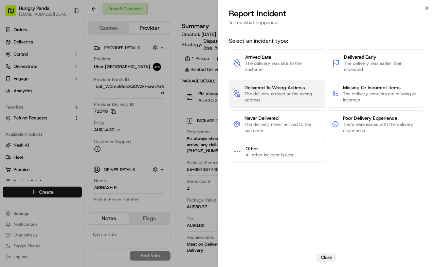
click at [289, 101] on span "The delivery arrived at the wrong address" at bounding box center [283, 97] width 76 height 12
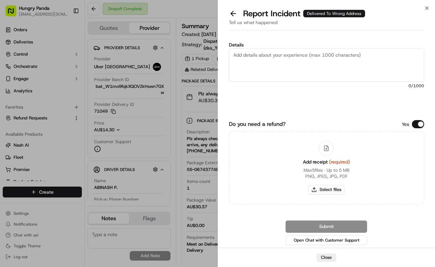
click at [318, 67] on textarea "Details" at bounding box center [327, 65] width 196 height 33
paste textarea "The customer reported that he did not receive the meal. The photos taken by the…"
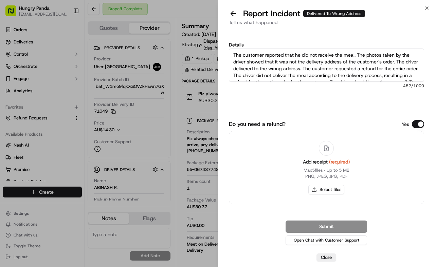
scroll to position [11, 0]
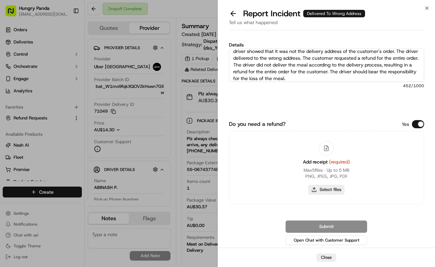
type textarea "The customer reported that he did not receive the meal. The photos taken by the…"
click at [332, 187] on button "Select files" at bounding box center [326, 190] width 36 height 10
type input "C:\fakepath\7.jpg"
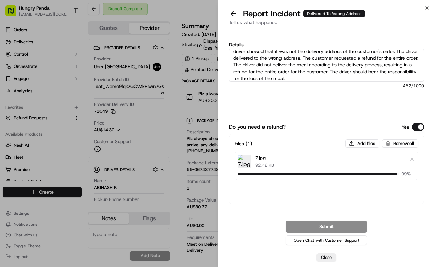
click at [342, 104] on div "Details The customer reported that he did not receive the meal. The photos take…" at bounding box center [327, 79] width 196 height 74
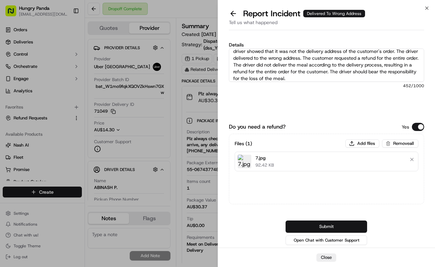
click at [351, 226] on button "Submit" at bounding box center [327, 227] width 82 height 12
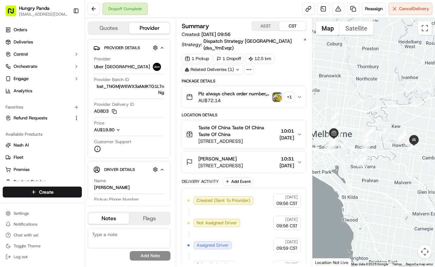
click at [304, 90] on button "Plz always check order number, call customer when you arrive, any delivery issu…" at bounding box center [244, 97] width 124 height 22
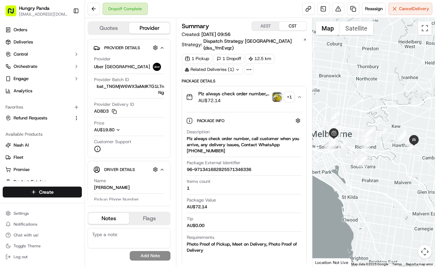
click at [277, 92] on img "button" at bounding box center [277, 97] width 10 height 10
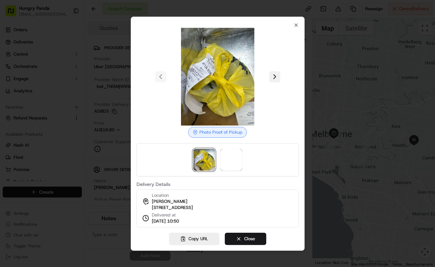
click at [275, 76] on button at bounding box center [274, 76] width 11 height 11
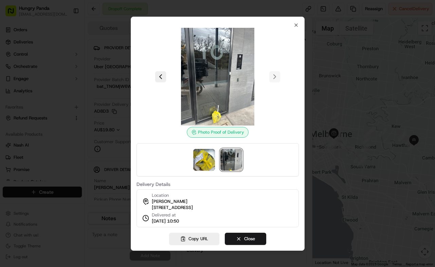
click at [316, 110] on div at bounding box center [217, 133] width 435 height 267
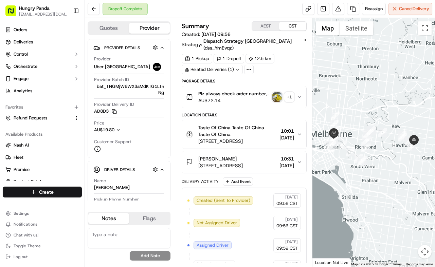
click at [305, 64] on div "1 Pickup 1 Dropoff 12.5 km Related Deliveries (1)" at bounding box center [244, 64] width 125 height 20
click at [279, 92] on img "button" at bounding box center [277, 97] width 10 height 10
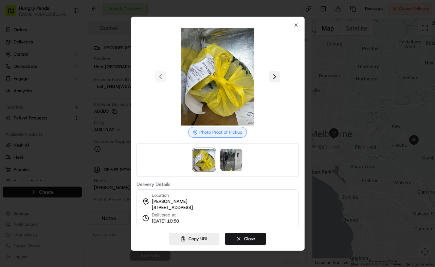
click at [275, 73] on button at bounding box center [274, 76] width 11 height 11
click at [328, 75] on div at bounding box center [217, 133] width 435 height 267
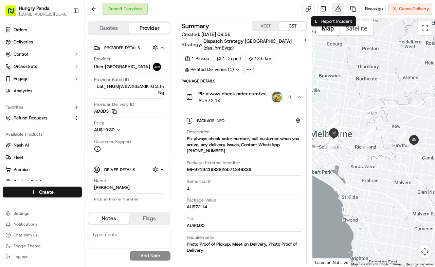
click at [337, 12] on button at bounding box center [338, 9] width 12 height 12
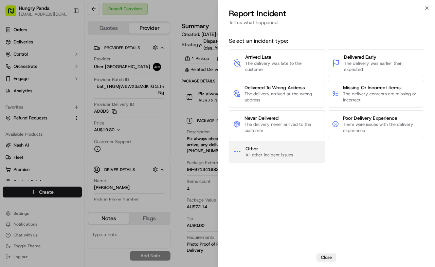
click at [293, 157] on button "Other All other incident issues" at bounding box center [277, 152] width 96 height 22
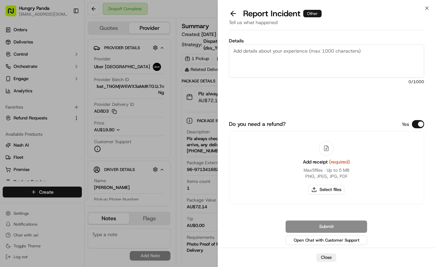
click at [310, 63] on textarea "Details" at bounding box center [327, 61] width 196 height 33
paste textarea "In this order, the customer reported that they did not receive the food. The dr…"
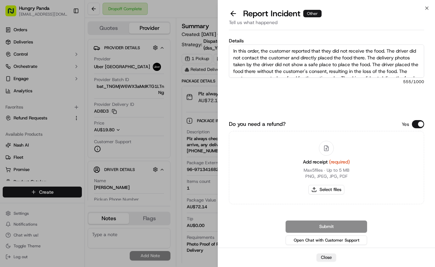
scroll to position [17, 0]
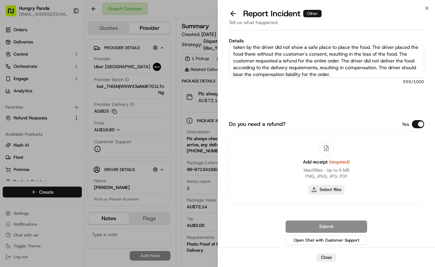
type textarea "In this order, the customer reported that they did not receive the food. The dr…"
click at [330, 185] on button "Select files" at bounding box center [326, 190] width 36 height 10
type input "C:\fakepath\8.jpg"
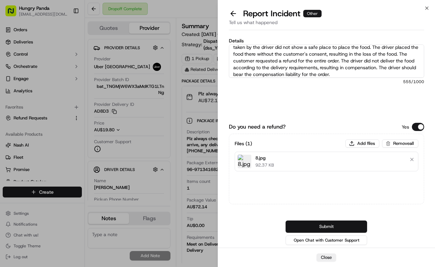
click at [348, 227] on button "Submit" at bounding box center [327, 227] width 82 height 12
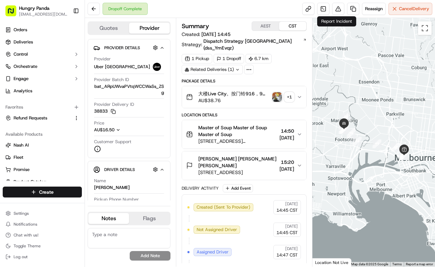
click at [294, 95] on button "+ 1" at bounding box center [283, 97] width 22 height 10
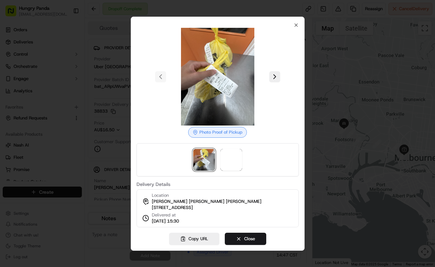
click at [328, 52] on div at bounding box center [217, 133] width 435 height 267
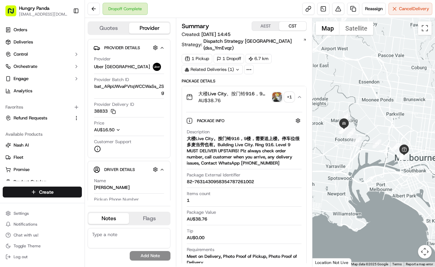
click at [274, 92] on img "button" at bounding box center [277, 97] width 10 height 10
click at [274, 92] on body "Hungry Panda [EMAIL_ADDRESS][DOMAIN_NAME] Toggle Sidebar Orders Deliveries Cont…" at bounding box center [217, 133] width 435 height 267
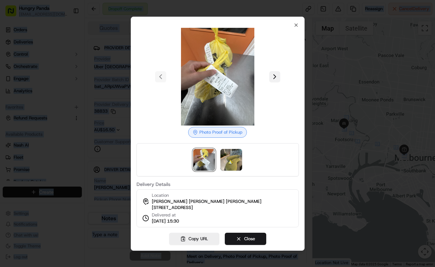
click at [276, 77] on button at bounding box center [274, 76] width 11 height 11
click at [315, 86] on div at bounding box center [217, 133] width 435 height 267
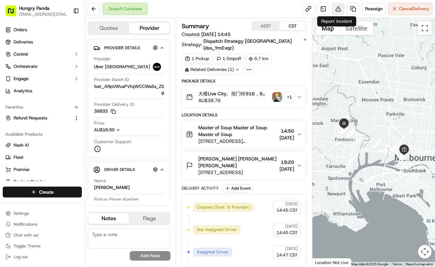
click at [339, 11] on button at bounding box center [338, 9] width 12 height 12
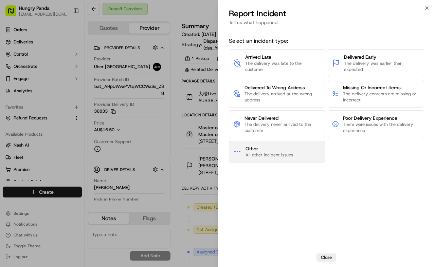
click at [292, 150] on span "Other All other incident issues" at bounding box center [270, 151] width 48 height 13
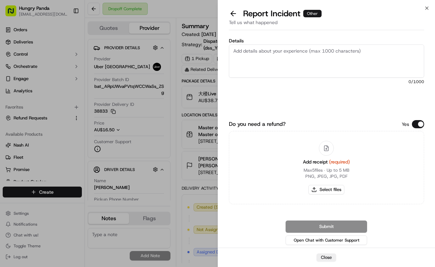
click at [318, 45] on textarea "Details" at bounding box center [327, 61] width 196 height 33
paste textarea "For this order, the customer reported that they did not receive the food, the t…"
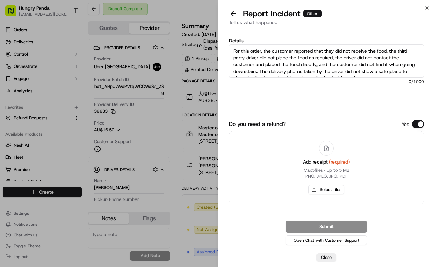
scroll to position [31, 0]
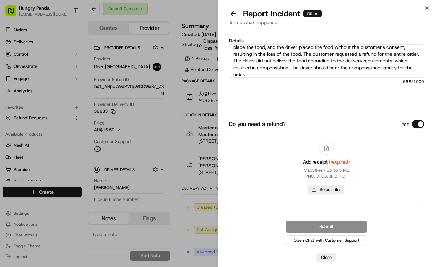
type textarea "For this order, the customer reported that they did not receive the food, the t…"
click at [334, 186] on button "Select files" at bounding box center [326, 190] width 36 height 10
type input "C:\fakepath\9.jpg"
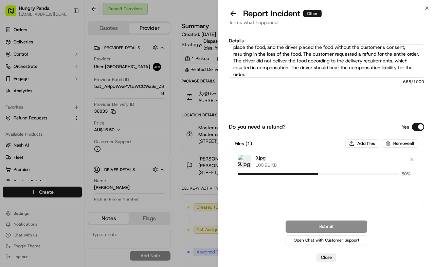
click at [336, 94] on div "Details For this order, the customer reported that they did not receive the foo…" at bounding box center [327, 77] width 196 height 78
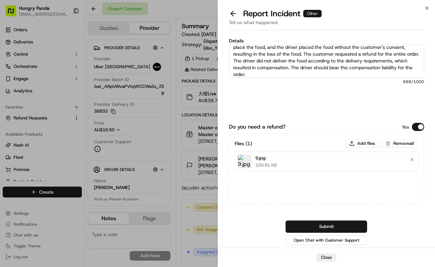
click at [356, 226] on button "Submit" at bounding box center [327, 227] width 82 height 12
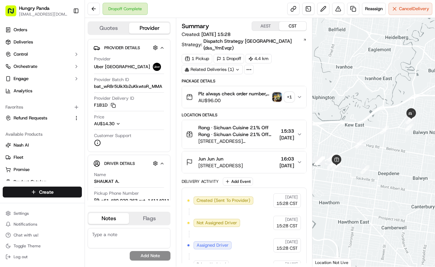
click at [302, 94] on icon "button" at bounding box center [299, 96] width 5 height 5
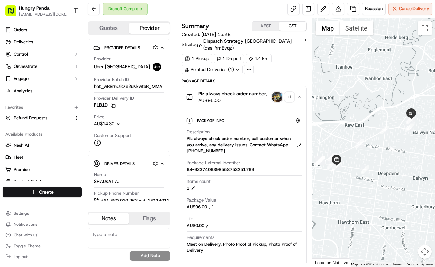
click at [276, 92] on img "button" at bounding box center [277, 97] width 10 height 10
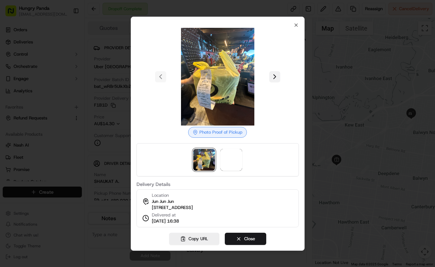
click at [276, 75] on button at bounding box center [274, 76] width 11 height 11
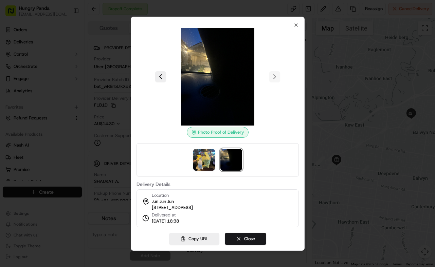
click at [331, 79] on div at bounding box center [217, 133] width 435 height 267
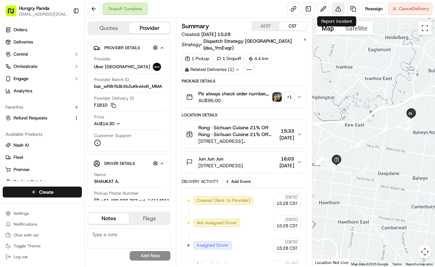
click at [338, 10] on button at bounding box center [338, 9] width 12 height 12
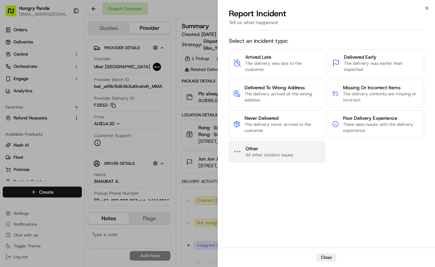
click at [287, 149] on span "Other" at bounding box center [270, 148] width 48 height 7
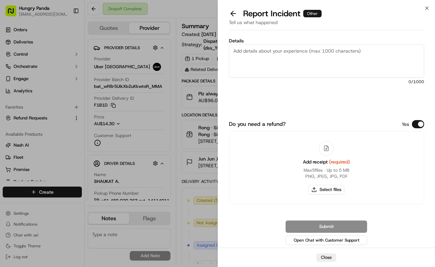
click at [311, 60] on textarea "Details" at bounding box center [327, 61] width 196 height 33
paste textarea "The customer reported that the food in the order was spilled and the box was ro…"
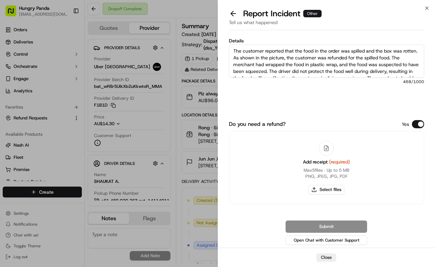
scroll to position [11, 0]
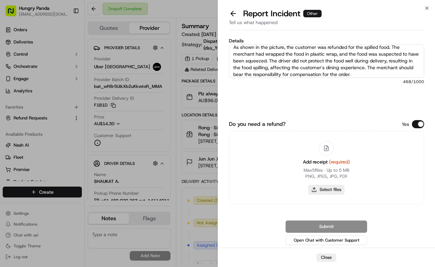
type textarea "The customer reported that the food in the order was spilled and the box was ro…"
click at [339, 193] on button "Select files" at bounding box center [326, 190] width 36 height 10
type input "C:\fakepath\撒餐.jpg"
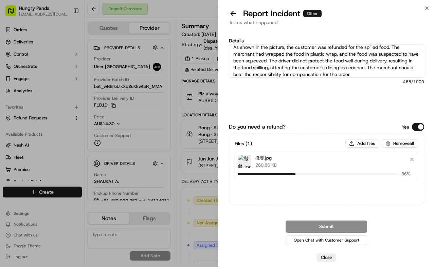
click at [348, 106] on div "Details The customer reported that the food in the order was spilled and the bo…" at bounding box center [327, 77] width 196 height 78
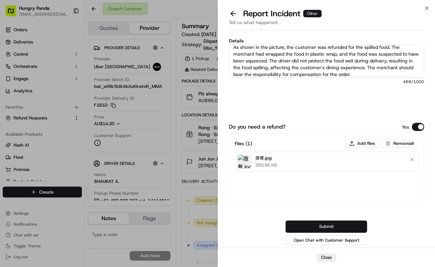
click at [350, 224] on button "Submit" at bounding box center [327, 227] width 82 height 12
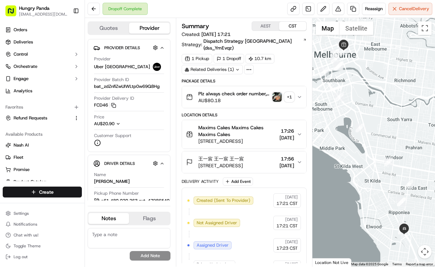
click at [300, 86] on button "Plz always check order number, call customer when you arrive, any delivery issu…" at bounding box center [244, 97] width 124 height 22
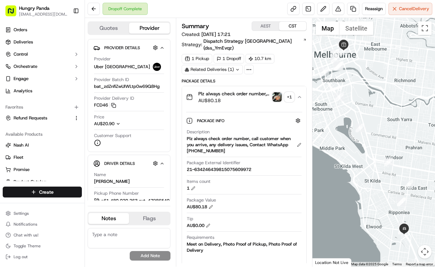
click at [274, 92] on img "button" at bounding box center [277, 97] width 10 height 10
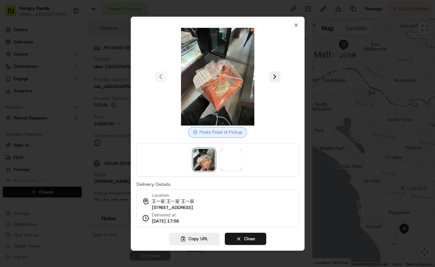
click at [271, 71] on button at bounding box center [274, 76] width 11 height 11
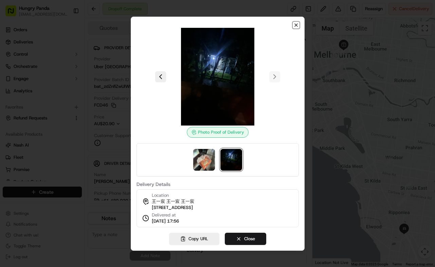
click at [295, 23] on icon "button" at bounding box center [296, 24] width 5 height 5
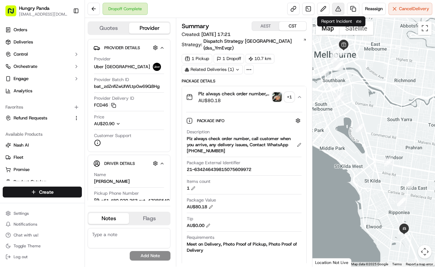
click at [339, 10] on button at bounding box center [338, 9] width 12 height 12
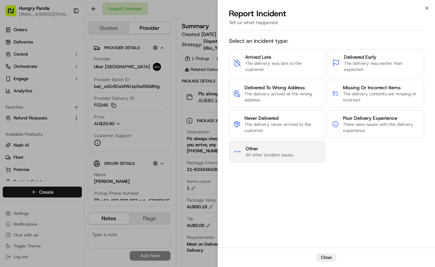
click at [286, 157] on span "All other incident issues" at bounding box center [270, 155] width 48 height 6
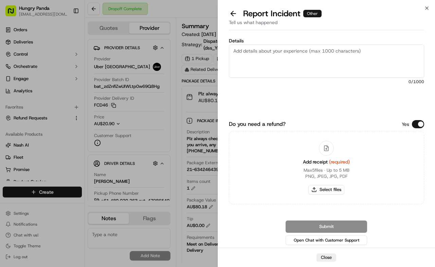
click at [322, 74] on textarea "Details" at bounding box center [327, 61] width 196 height 33
paste textarea "The customer reported that the food in their order was spilled and the cake was…"
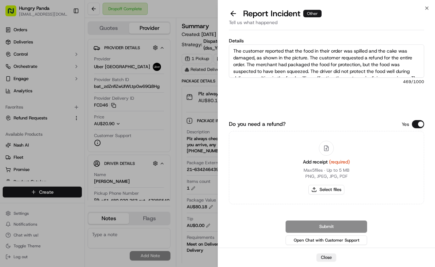
scroll to position [11, 0]
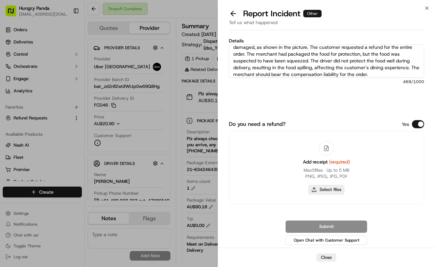
type textarea "The customer reported that the food in their order was spilled and the cake was…"
click at [333, 193] on button "Select files" at bounding box center [326, 190] width 36 height 10
type input "C:\fakepath\撒餐1.jpg"
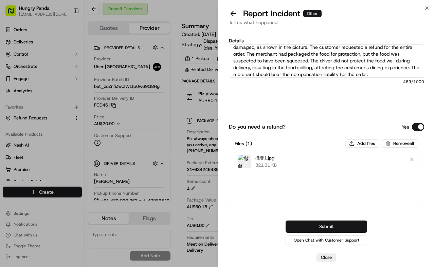
click at [346, 225] on button "Submit" at bounding box center [327, 227] width 82 height 12
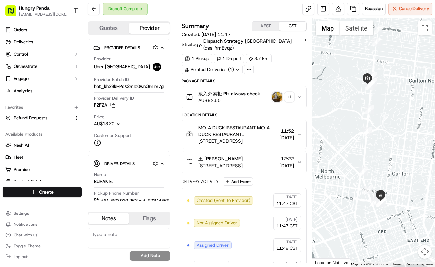
click at [301, 94] on icon "button" at bounding box center [299, 96] width 5 height 5
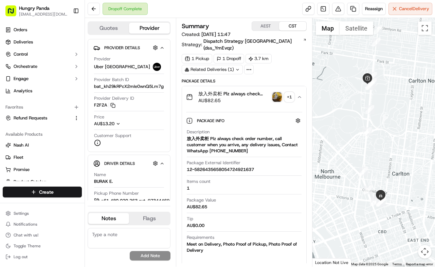
click at [277, 93] on img "button" at bounding box center [277, 97] width 10 height 10
click at [277, 93] on body "Hungry Panda [EMAIL_ADDRESS][DOMAIN_NAME] Toggle Sidebar Orders Deliveries Cont…" at bounding box center [217, 133] width 435 height 267
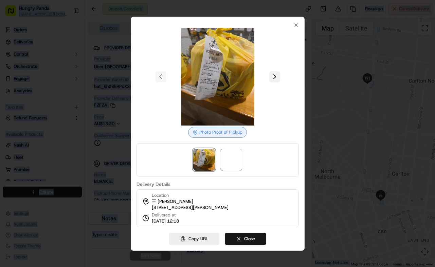
click at [278, 74] on button at bounding box center [274, 76] width 11 height 11
drag, startPoint x: 325, startPoint y: 76, endPoint x: 276, endPoint y: 5, distance: 86.7
click at [325, 76] on div at bounding box center [217, 133] width 435 height 267
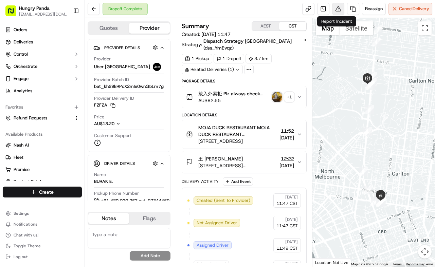
click at [339, 5] on button at bounding box center [338, 9] width 12 height 12
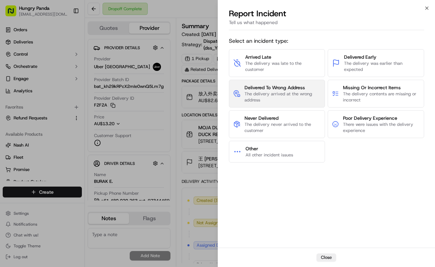
click at [306, 93] on span "The delivery arrived at the wrong address" at bounding box center [283, 97] width 76 height 12
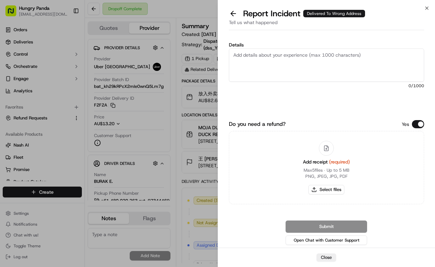
click at [315, 65] on textarea "Details" at bounding box center [327, 65] width 196 height 33
paste textarea "The customer reported that he did not receive the meal. The photos taken by the…"
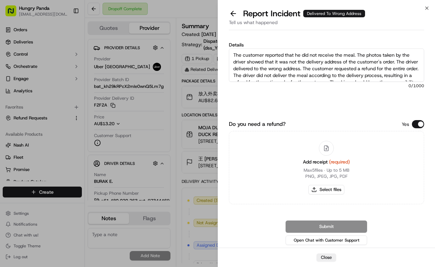
scroll to position [11, 0]
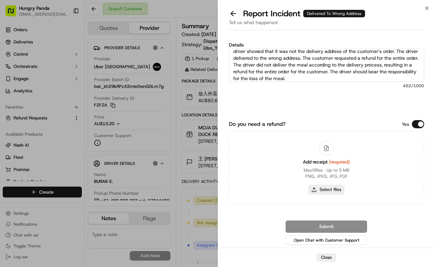
type textarea "The customer reported that he did not receive the meal. The photos taken by the…"
click at [331, 193] on button "Select files" at bounding box center [326, 190] width 36 height 10
type input "C:\fakepath\12.jpg"
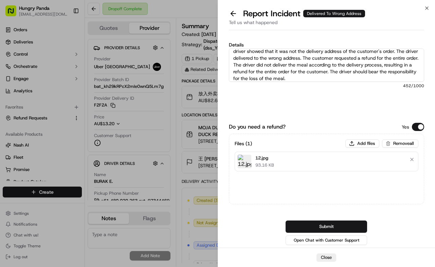
click at [393, 201] on div "Files ( 1 ) Add files Remove all 12.jpg 93.16 KB" at bounding box center [327, 169] width 196 height 71
click at [429, 7] on icon "button" at bounding box center [426, 7] width 5 height 5
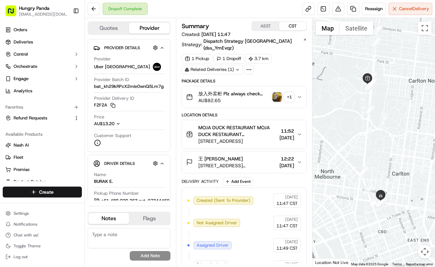
click at [277, 92] on img "button" at bounding box center [277, 97] width 10 height 10
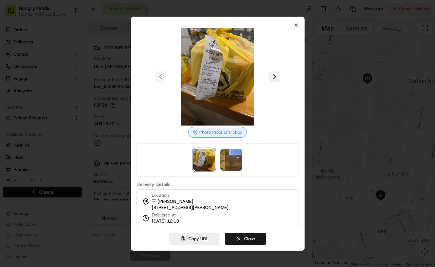
click at [276, 71] on button at bounding box center [274, 76] width 11 height 11
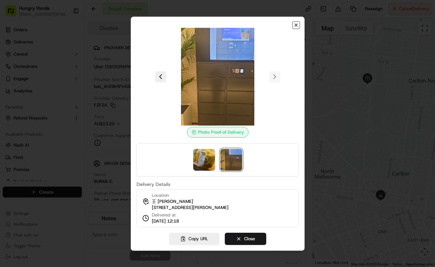
click at [296, 22] on icon "button" at bounding box center [296, 24] width 5 height 5
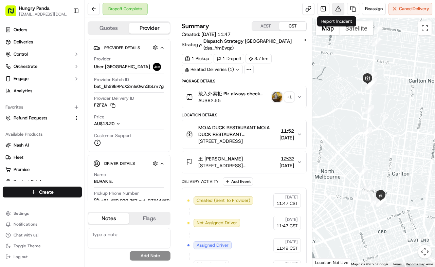
click at [340, 11] on button at bounding box center [338, 9] width 12 height 12
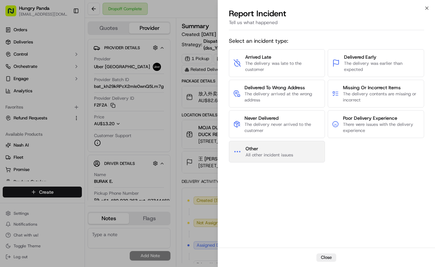
click at [293, 146] on span "Other" at bounding box center [270, 148] width 48 height 7
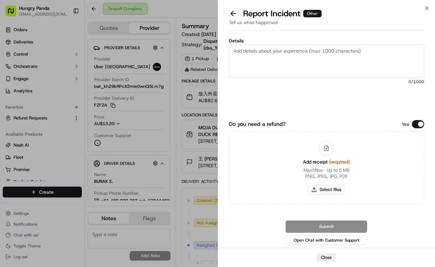
click at [332, 66] on textarea "Details" at bounding box center [327, 61] width 196 height 33
paste textarea "The customer reported that he did not receive the meal. The photo taken by the …"
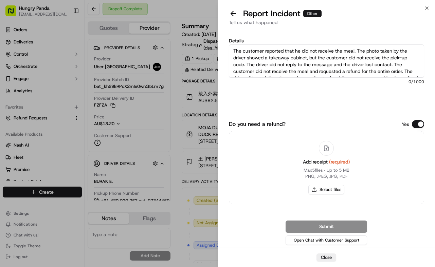
scroll to position [17, 0]
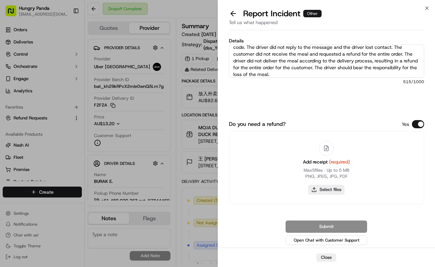
type textarea "The customer reported that he did not receive the meal. The photo taken by the …"
click at [331, 188] on button "Select files" at bounding box center [326, 190] width 36 height 10
type input "C:\fakepath\12.jpg"
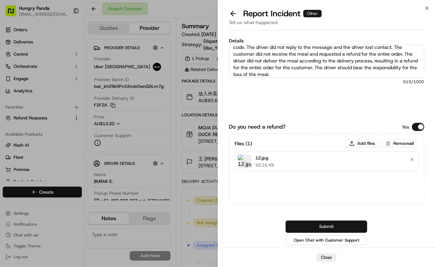
click at [342, 227] on button "Submit" at bounding box center [327, 227] width 82 height 12
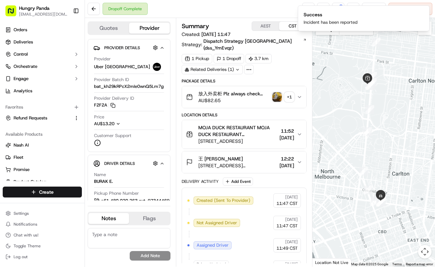
drag, startPoint x: 299, startPoint y: 60, endPoint x: 311, endPoint y: 48, distance: 17.3
click at [299, 60] on div "1 Pickup 1 Dropoff 3.7 km Related Deliveries (1)" at bounding box center [244, 64] width 125 height 20
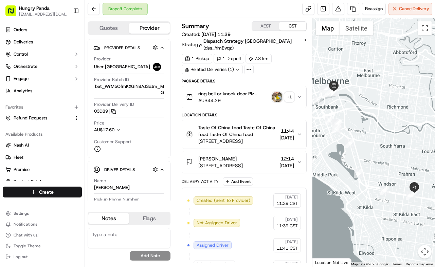
click at [297, 90] on div "ring bell or knock door Plz always check order number, call customer when you a…" at bounding box center [241, 97] width 111 height 14
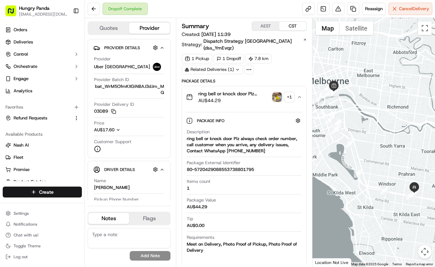
click at [276, 92] on img "button" at bounding box center [277, 97] width 10 height 10
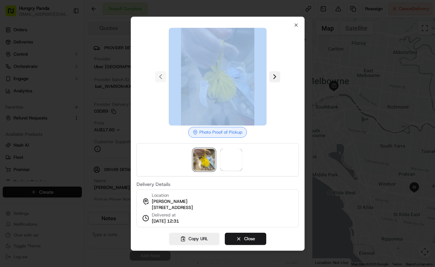
click at [279, 74] on button at bounding box center [274, 76] width 11 height 11
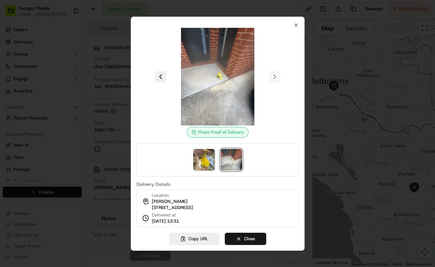
click at [334, 60] on div at bounding box center [217, 133] width 435 height 267
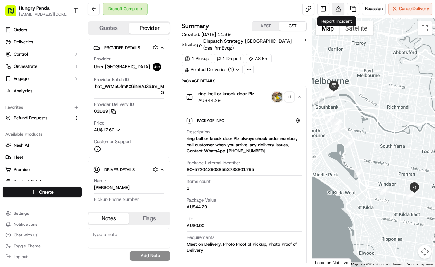
click at [335, 12] on button at bounding box center [338, 9] width 12 height 12
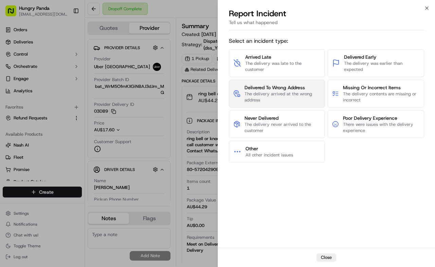
click at [301, 102] on button "Delivered To Wrong Address The delivery arrived at the wrong address" at bounding box center [277, 94] width 96 height 28
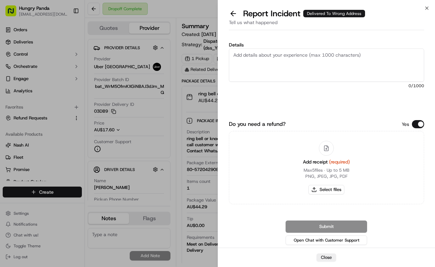
click at [313, 66] on textarea "Details" at bounding box center [327, 65] width 196 height 33
paste textarea "The customer reported that he did not receive the meal. The photos taken by the…"
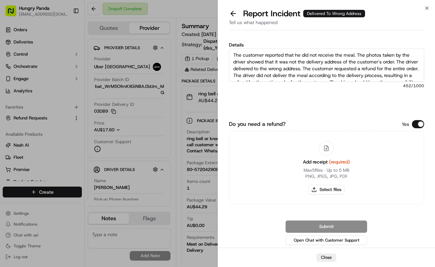
scroll to position [11, 0]
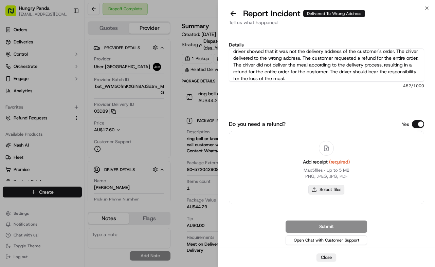
type textarea "The customer reported that he did not receive the meal. The photos taken by the…"
click at [330, 189] on button "Select files" at bounding box center [326, 190] width 36 height 10
type input "C:\fakepath\13.jpg"
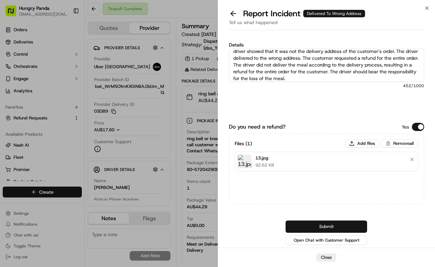
click at [331, 227] on button "Submit" at bounding box center [327, 227] width 82 height 12
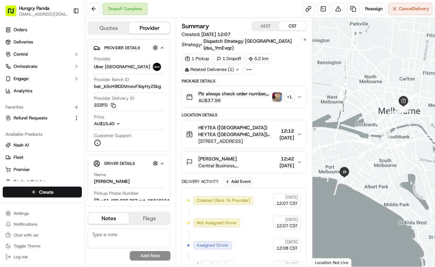
click at [301, 94] on icon "button" at bounding box center [299, 96] width 5 height 5
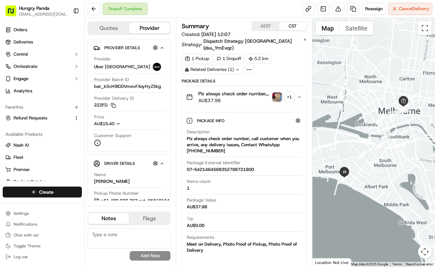
click at [282, 92] on img "button" at bounding box center [277, 97] width 10 height 10
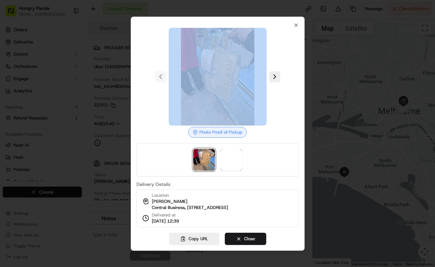
click at [282, 90] on body "Hungry Panda liurui0731@hungrypandagroup.com Toggle Sidebar Orders Deliveries C…" at bounding box center [217, 133] width 435 height 267
click at [277, 73] on button at bounding box center [274, 76] width 11 height 11
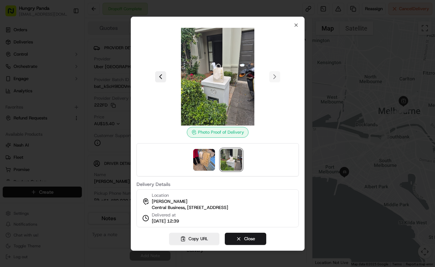
click at [351, 48] on div at bounding box center [217, 133] width 435 height 267
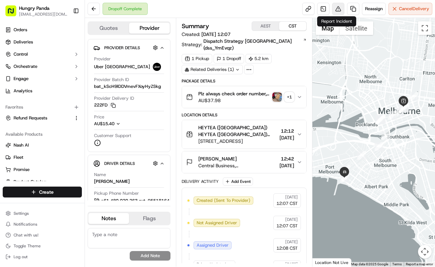
click at [337, 7] on button at bounding box center [338, 9] width 12 height 12
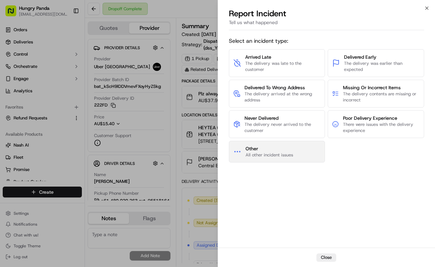
click at [304, 158] on button "Other All other incident issues" at bounding box center [277, 152] width 96 height 22
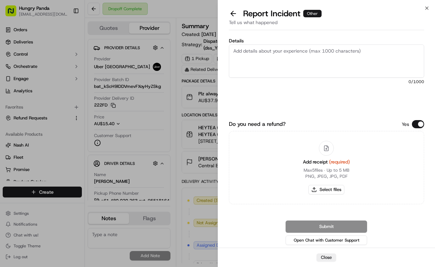
click at [323, 73] on textarea "Details" at bounding box center [327, 61] width 196 height 33
paste textarea "In this order, the customer reported that they did not receive the food. The dr…"
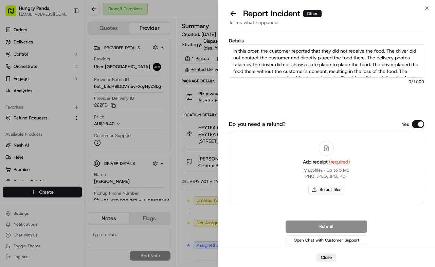
scroll to position [17, 0]
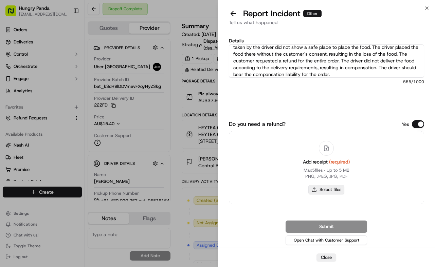
type textarea "In this order, the customer reported that they did not receive the food. The dr…"
click at [336, 191] on button "Select files" at bounding box center [326, 190] width 36 height 10
type input "C:\fakepath\14.jpg"
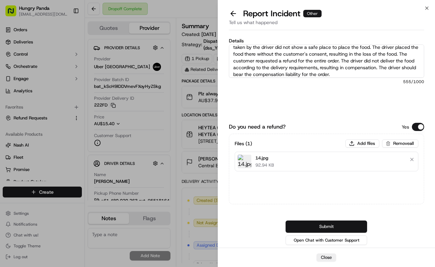
click at [358, 222] on button "Submit" at bounding box center [327, 227] width 82 height 12
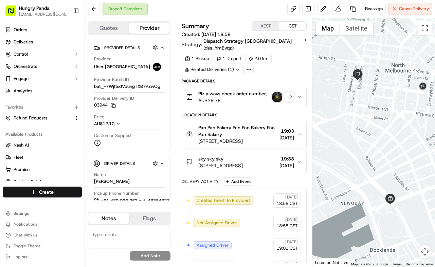
click at [298, 86] on button "Plz always check order number, call customer when you arrive, any delivery issu…" at bounding box center [244, 97] width 124 height 22
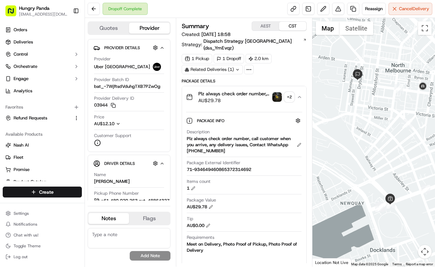
click at [279, 92] on img "button" at bounding box center [277, 97] width 10 height 10
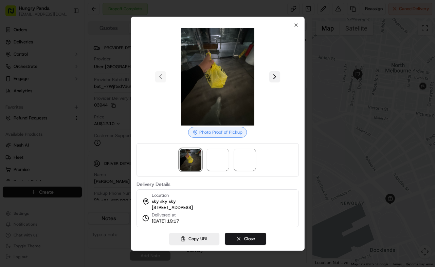
click at [277, 77] on button at bounding box center [274, 76] width 11 height 11
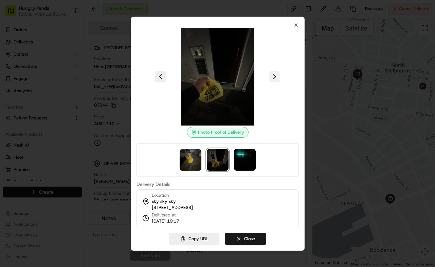
click at [278, 75] on button at bounding box center [274, 76] width 11 height 11
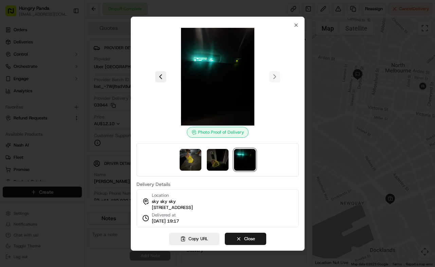
click at [348, 87] on div at bounding box center [217, 133] width 435 height 267
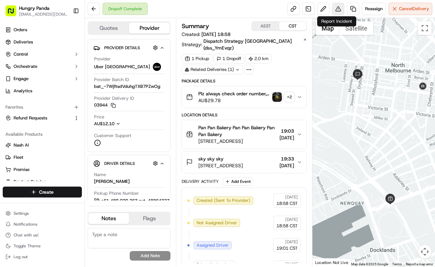
click at [337, 10] on button at bounding box center [338, 9] width 12 height 12
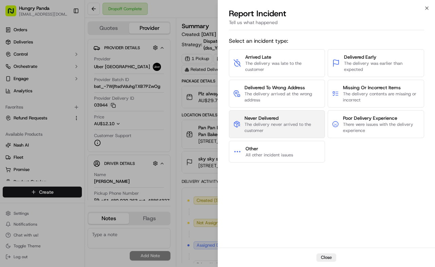
drag, startPoint x: 281, startPoint y: 122, endPoint x: 281, endPoint y: 118, distance: 4.1
click at [281, 118] on span "Never Delivered The delivery never arrived to the customer" at bounding box center [283, 124] width 76 height 19
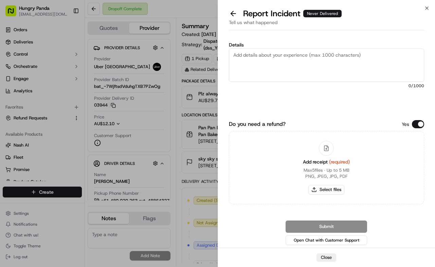
click at [302, 66] on textarea "Details" at bounding box center [327, 65] width 196 height 33
paste textarea "The customer reported that they did not receive the meal and the driver had los…"
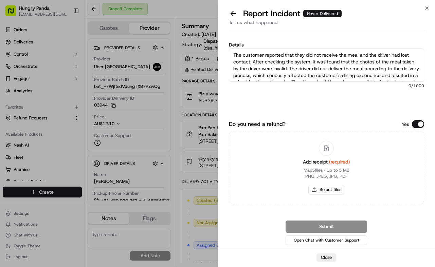
scroll to position [11, 0]
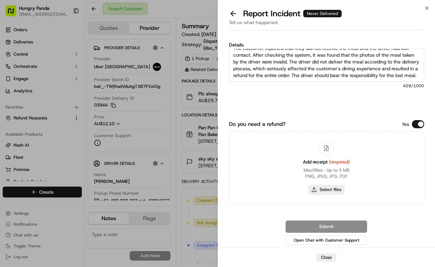
type textarea "The customer reported that they did not receive the meal and the driver had los…"
click at [321, 193] on button "Select files" at bounding box center [326, 190] width 36 height 10
type input "C:\fakepath\15.jpg"
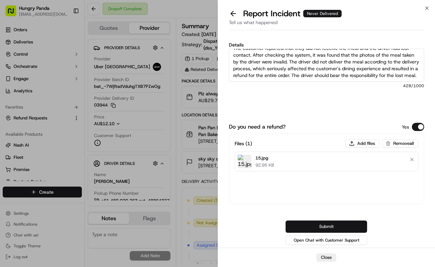
click at [351, 227] on button "Submit" at bounding box center [327, 227] width 82 height 12
